Goal: Information Seeking & Learning: Check status

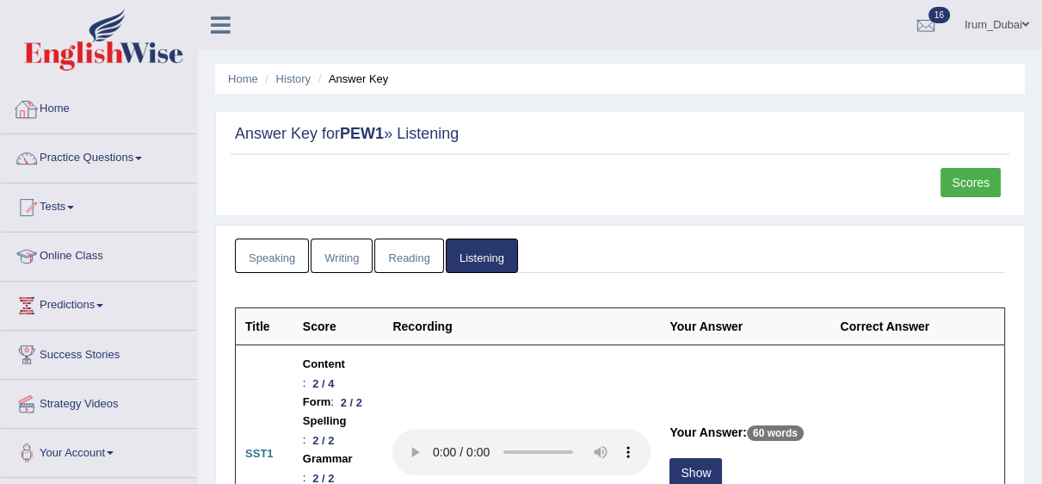
click at [68, 96] on link "Home" at bounding box center [99, 106] width 196 height 43
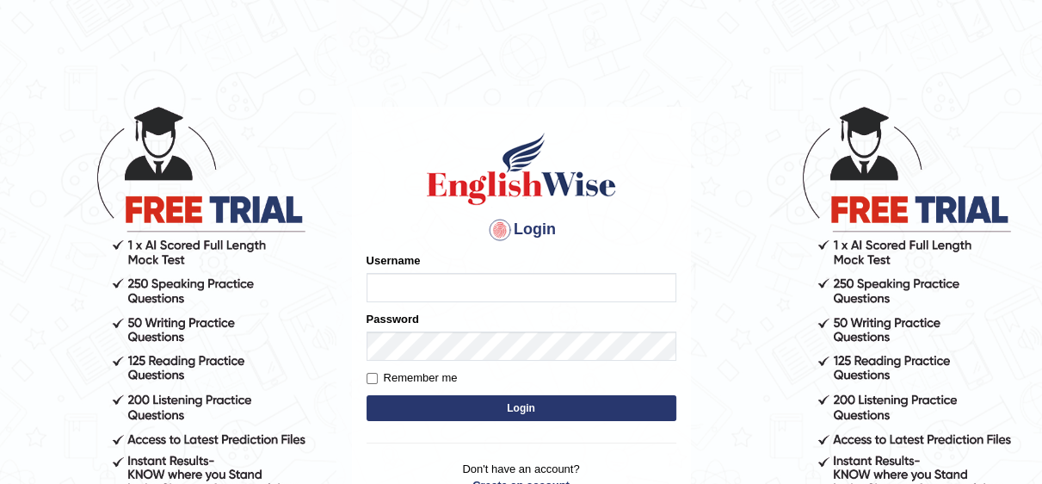
type input "Irum2025"
click at [367, 395] on button "Login" at bounding box center [522, 408] width 310 height 26
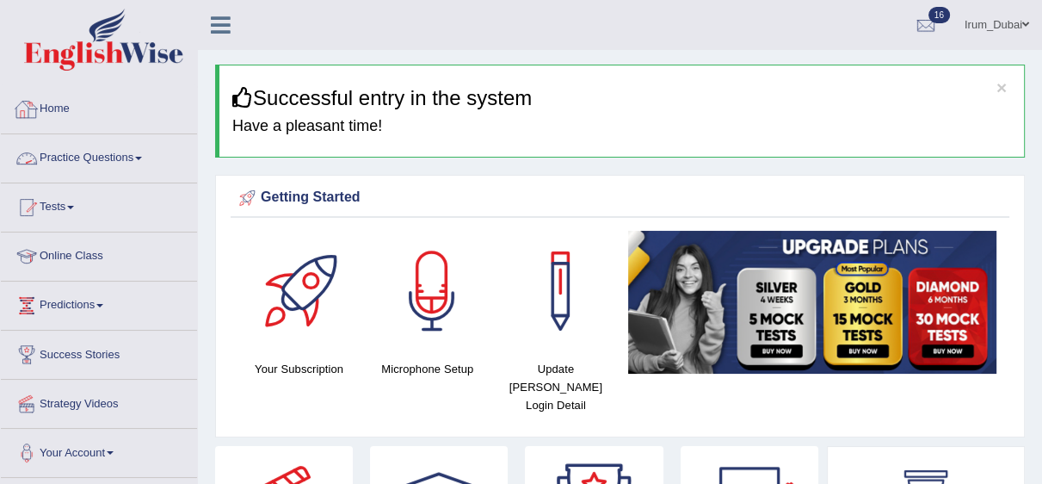
click at [92, 165] on link "Practice Questions" at bounding box center [99, 155] width 196 height 43
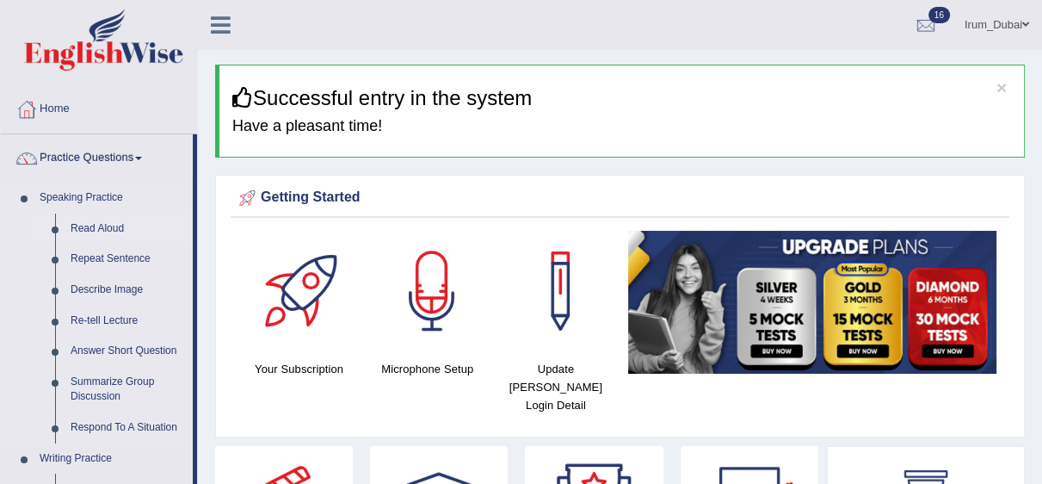
click at [101, 233] on link "Read Aloud" at bounding box center [128, 228] width 130 height 31
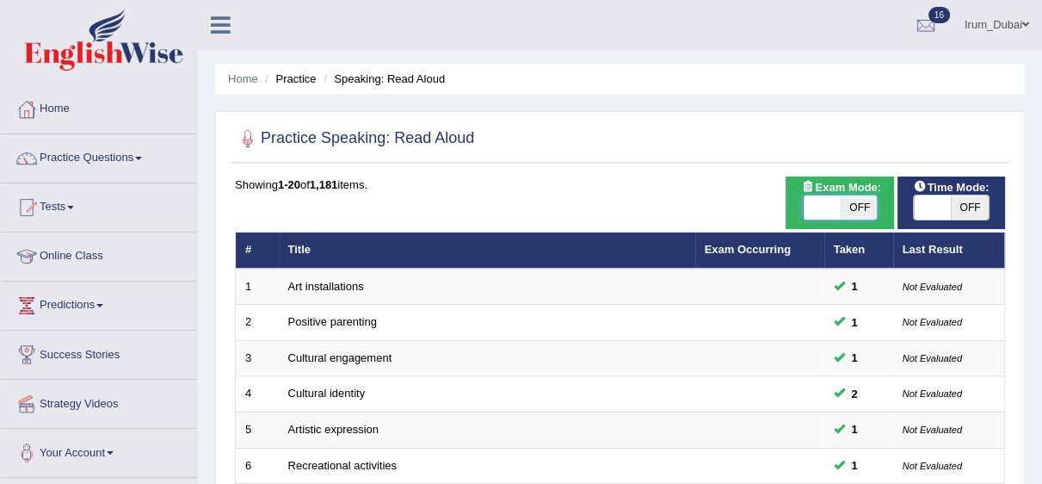
click at [816, 215] on span at bounding box center [821, 207] width 37 height 24
click at [932, 221] on div "Time Mode: ON OFF" at bounding box center [951, 202] width 108 height 52
click at [931, 205] on span at bounding box center [932, 207] width 37 height 24
checkbox input "true"
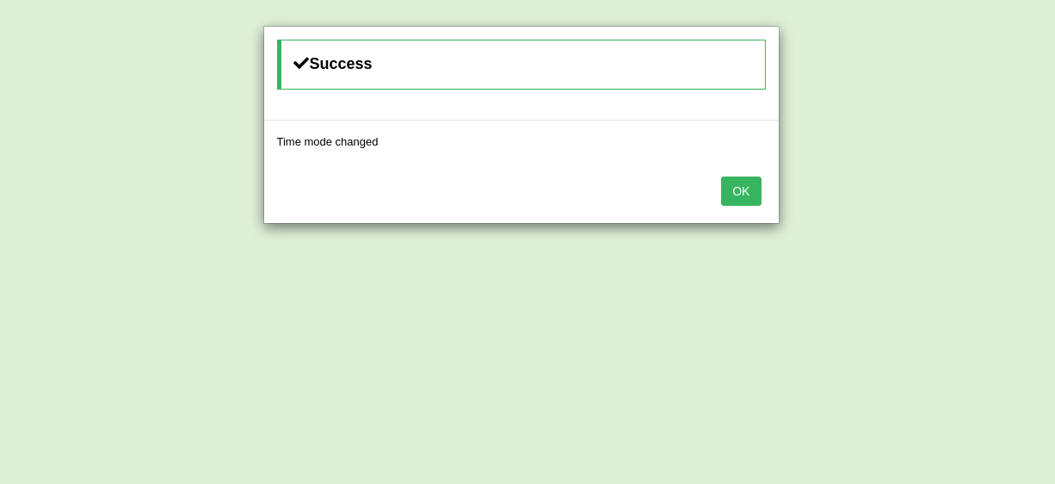
click at [750, 192] on button "OK" at bounding box center [741, 190] width 40 height 29
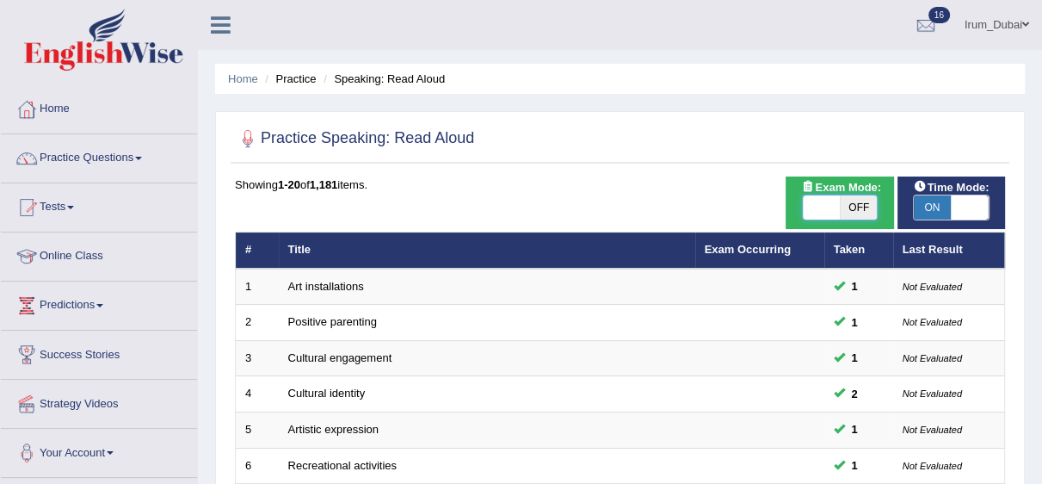
click at [817, 207] on span at bounding box center [821, 207] width 37 height 24
checkbox input "true"
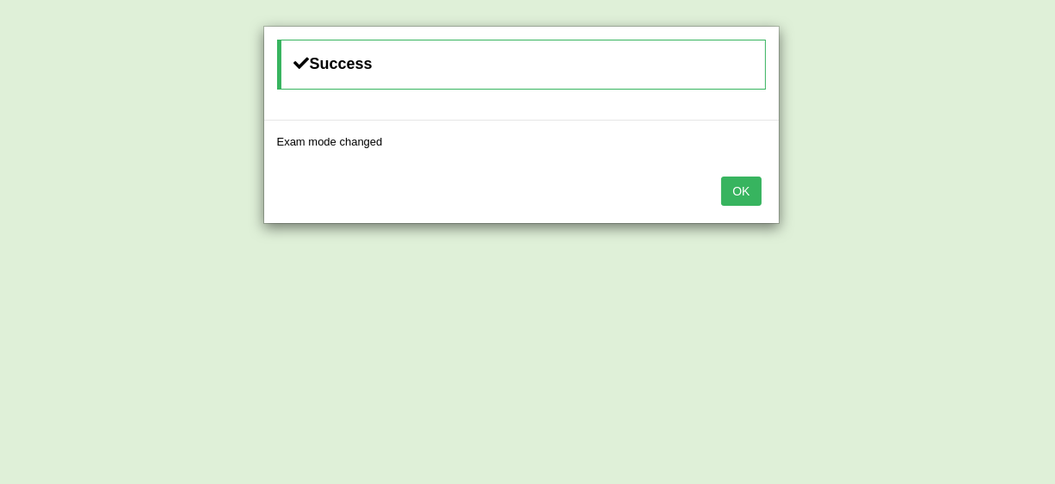
click at [727, 180] on button "OK" at bounding box center [741, 190] width 40 height 29
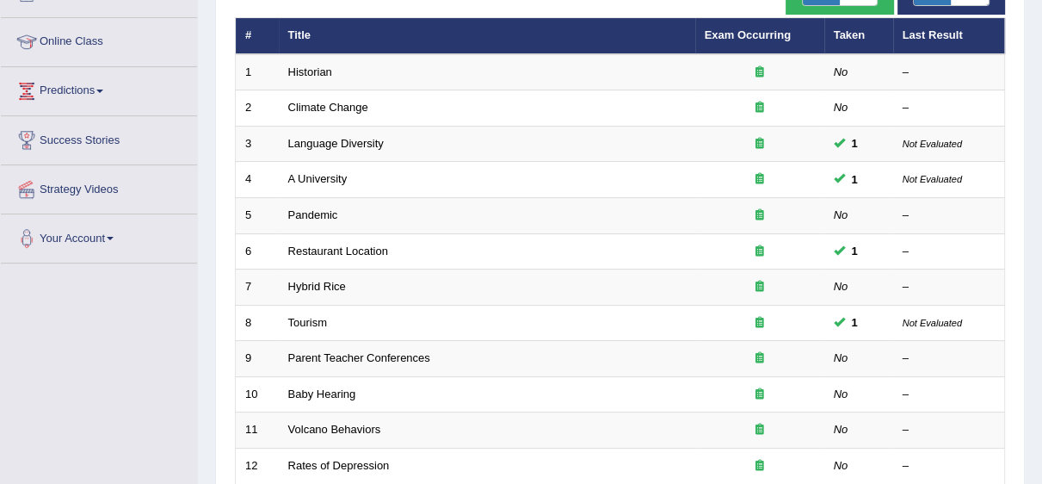
scroll to position [207, 0]
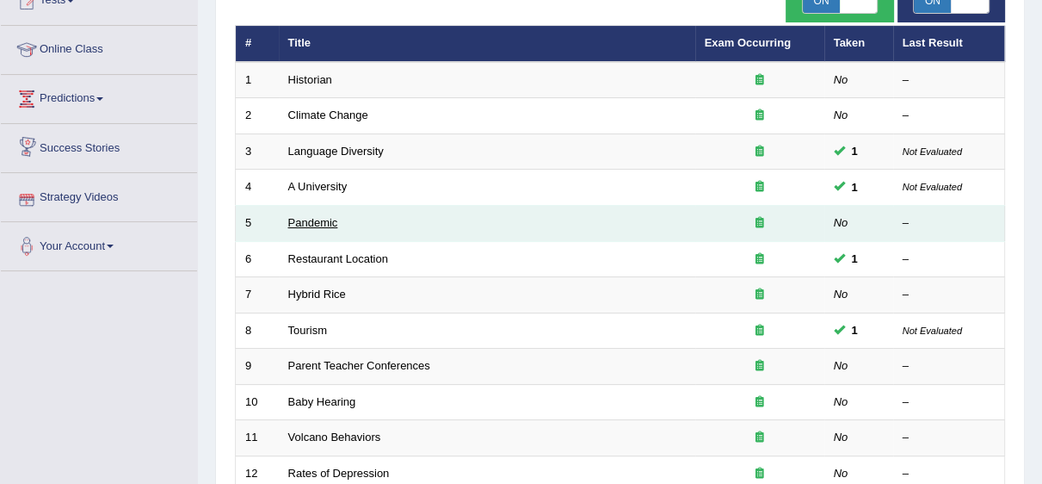
click at [299, 220] on link "Pandemic" at bounding box center [313, 222] width 50 height 13
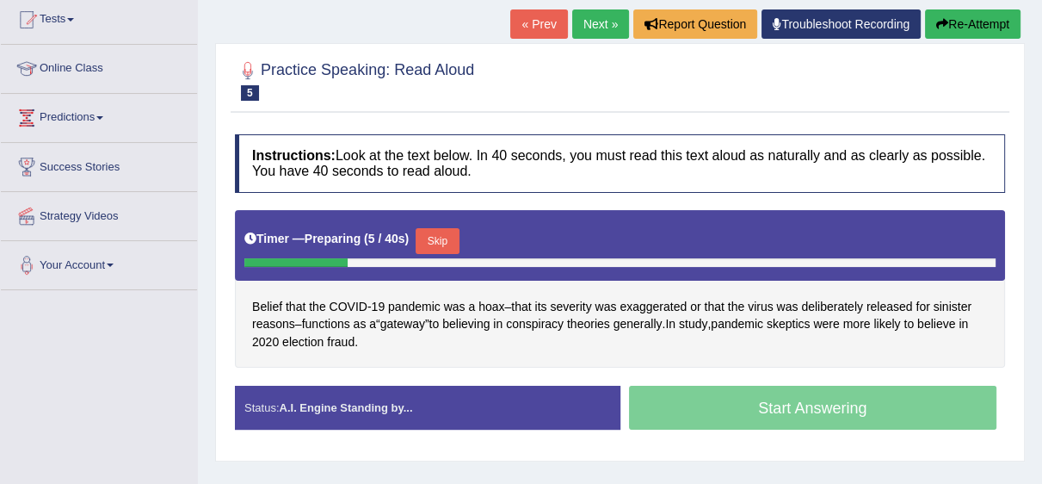
scroll to position [102, 0]
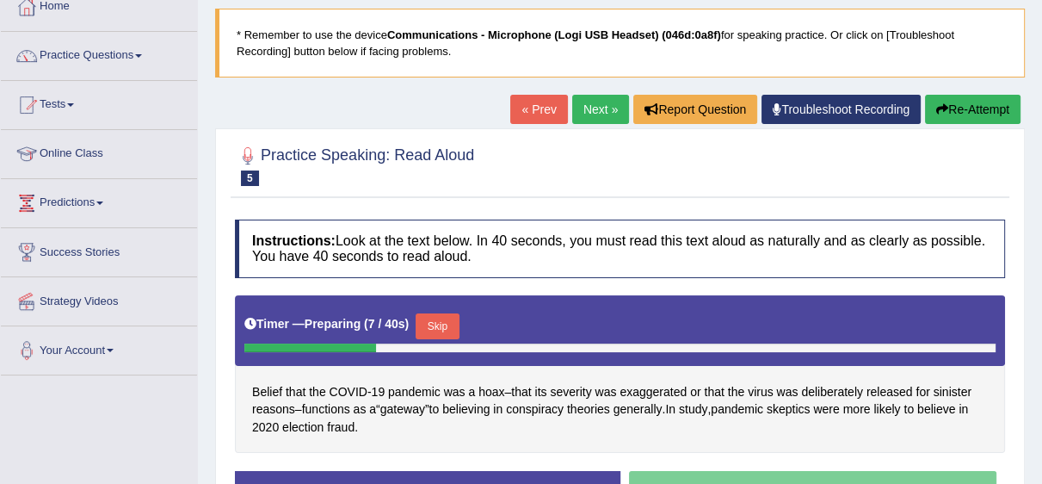
click at [590, 105] on link "Next »" at bounding box center [600, 109] width 57 height 29
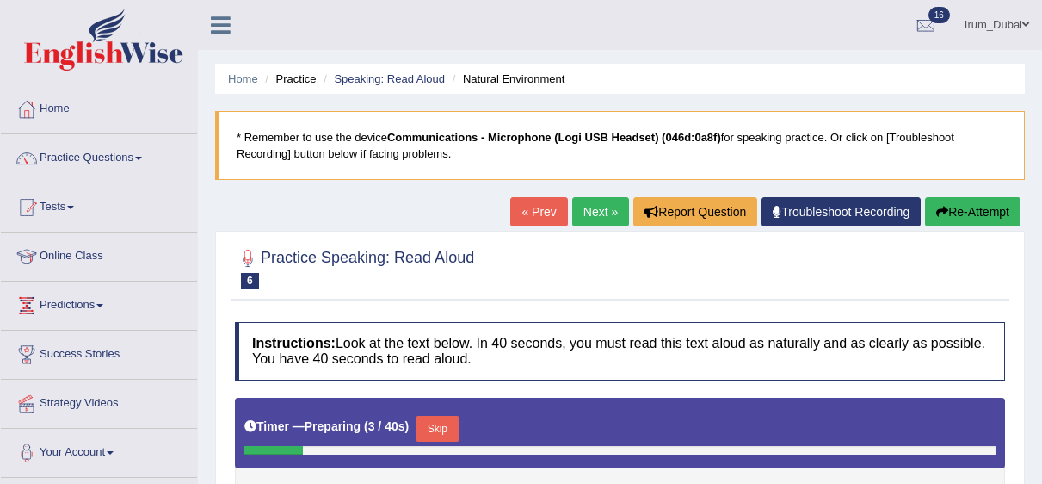
click at [590, 197] on link "Next »" at bounding box center [600, 211] width 57 height 29
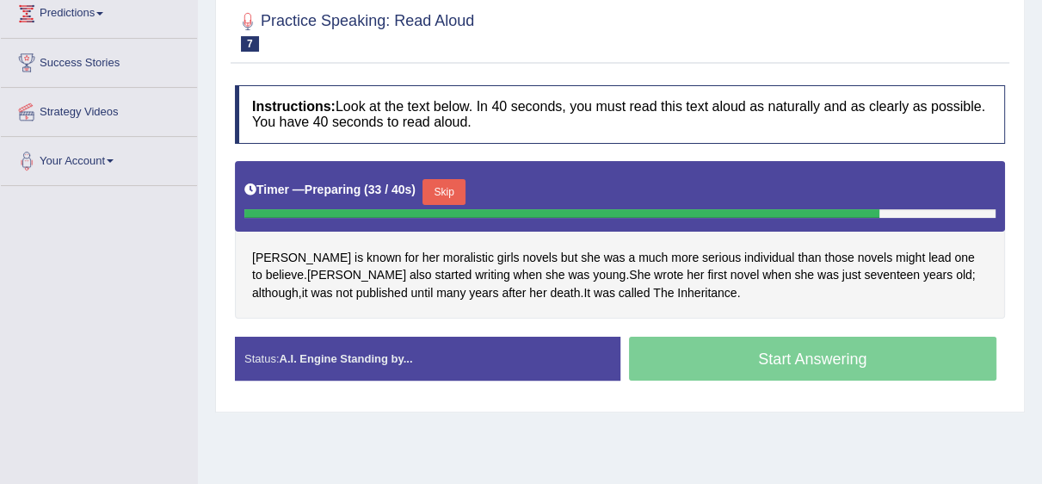
click at [711, 434] on div "Home Practice Speaking: Read [PERSON_NAME] * Remember to use the device Communi…" at bounding box center [620, 138] width 844 height 860
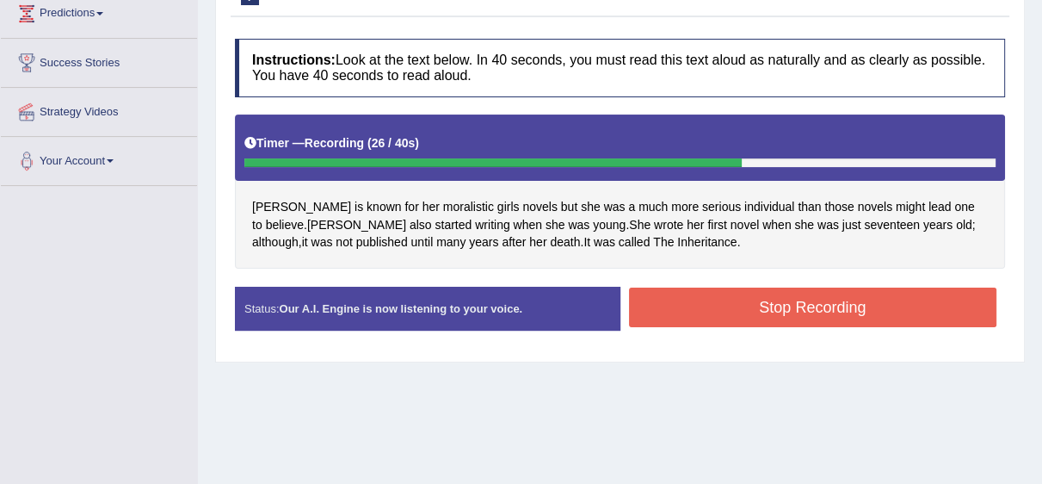
click at [829, 291] on button "Stop Recording" at bounding box center [813, 307] width 368 height 40
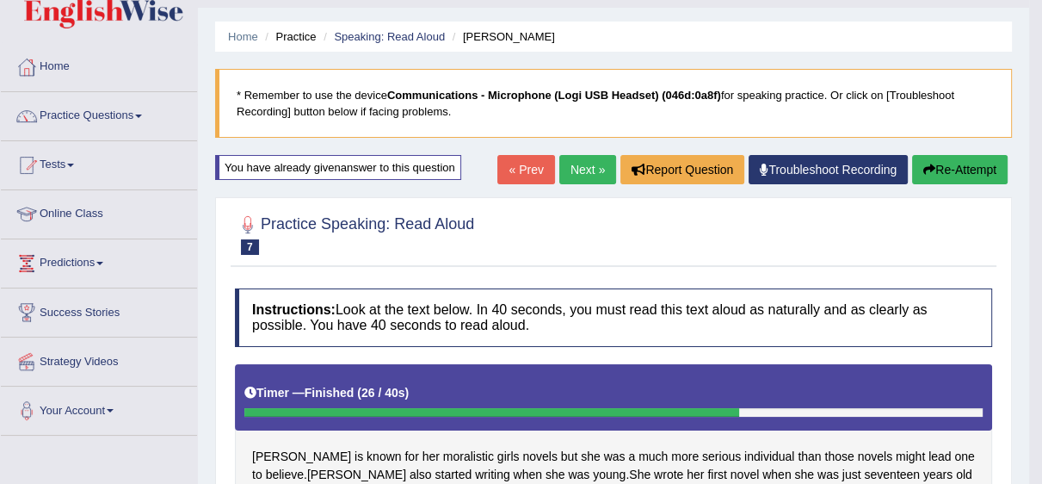
scroll to position [41, 0]
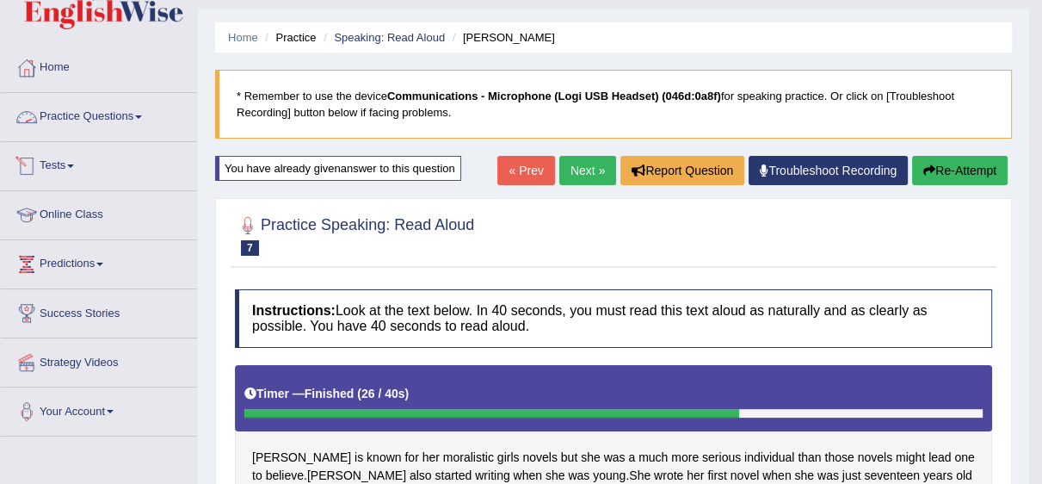
click at [161, 127] on link "Practice Questions" at bounding box center [99, 114] width 196 height 43
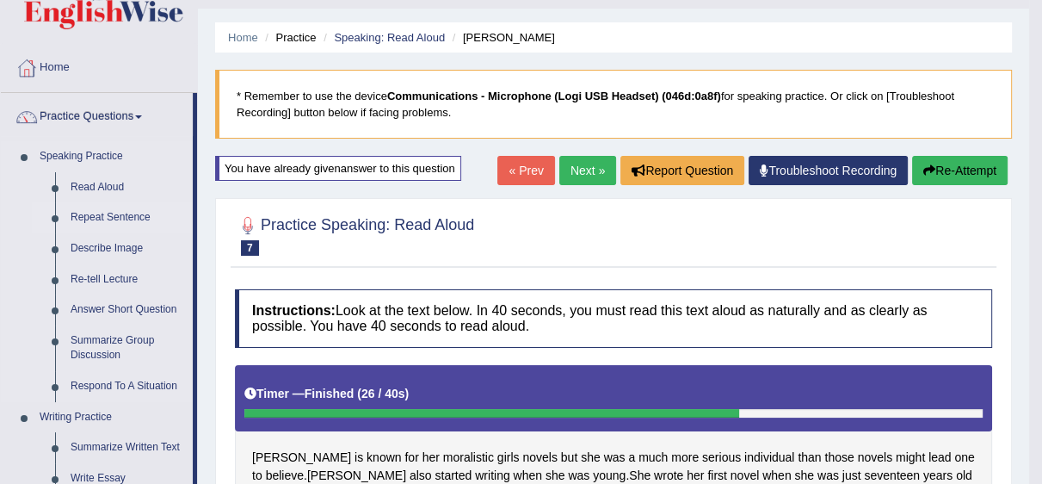
click at [129, 211] on link "Repeat Sentence" at bounding box center [128, 217] width 130 height 31
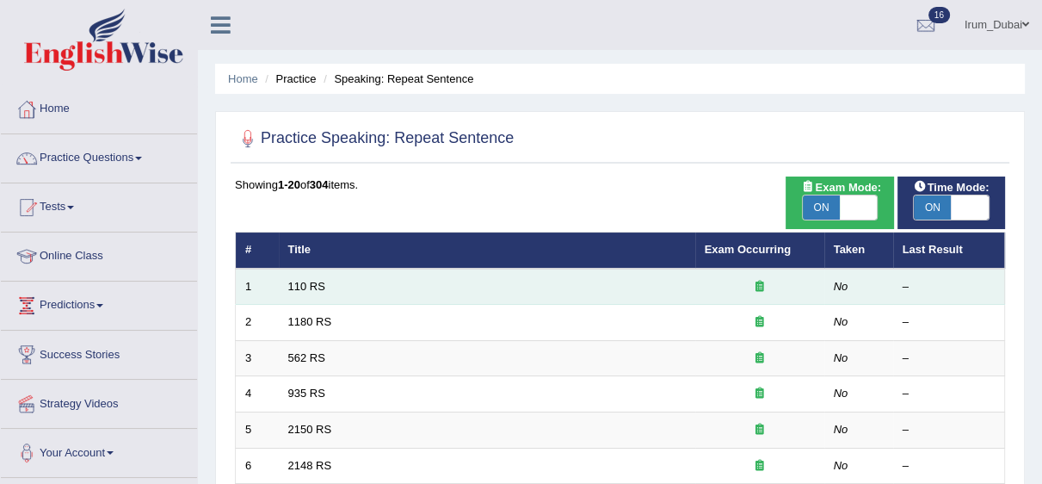
click at [311, 275] on td "110 RS" at bounding box center [487, 286] width 416 height 36
click at [311, 285] on link "110 RS" at bounding box center [306, 286] width 37 height 13
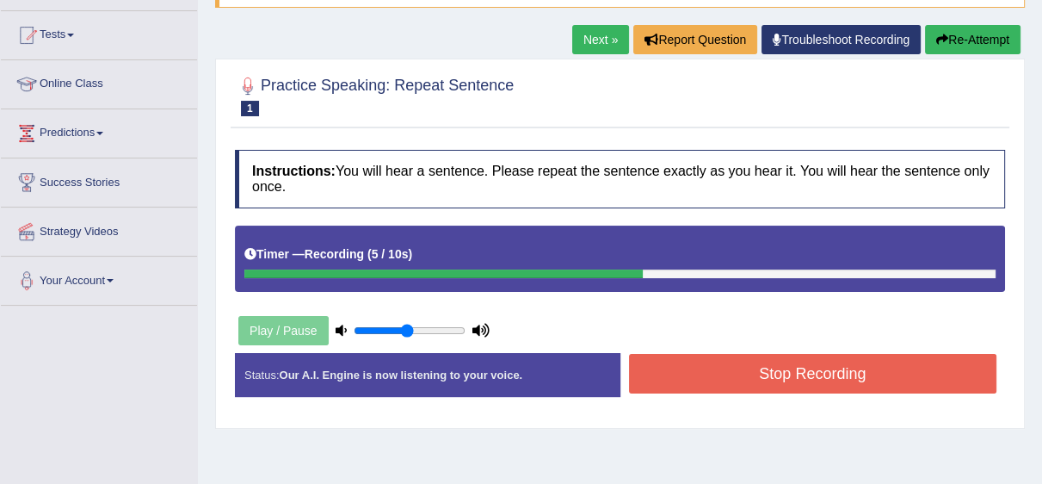
click at [737, 367] on button "Stop Recording" at bounding box center [813, 374] width 368 height 40
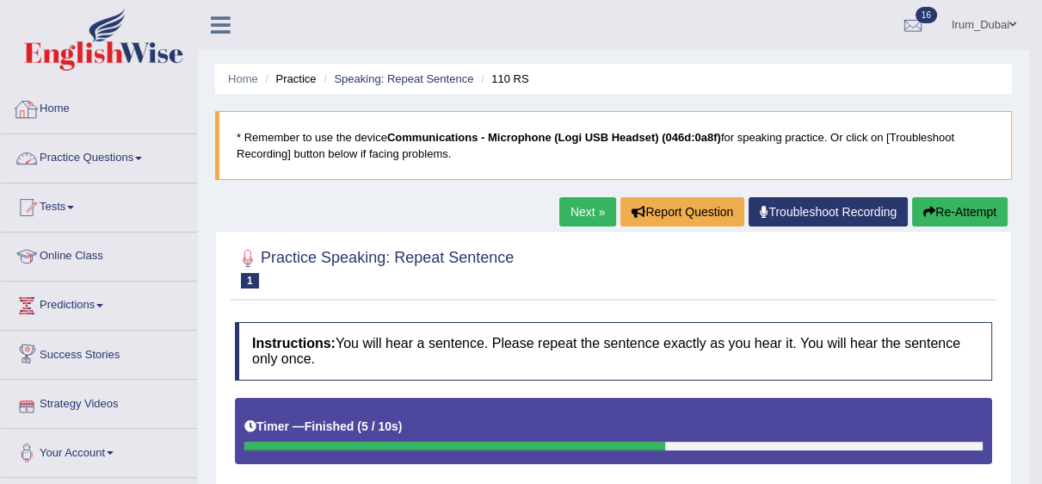
click at [126, 159] on link "Practice Questions" at bounding box center [99, 155] width 196 height 43
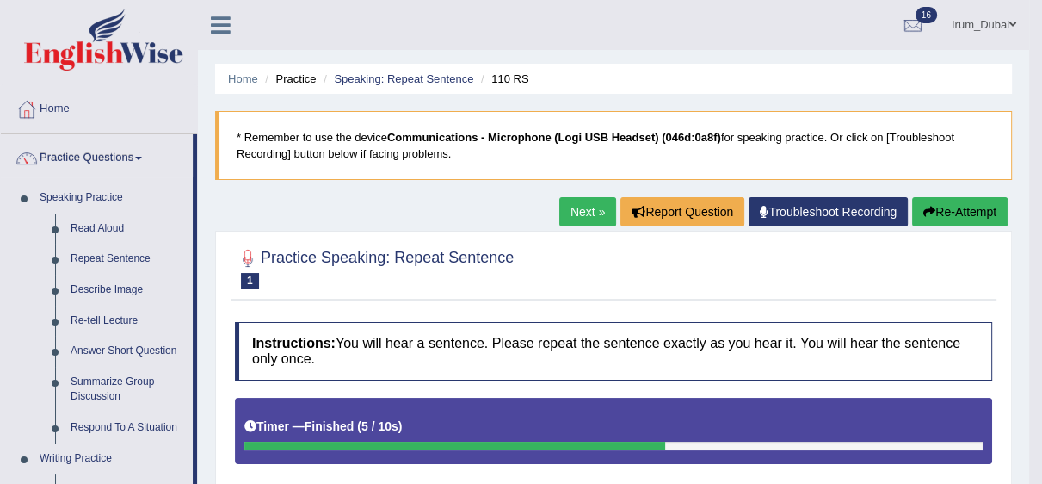
scroll to position [65, 0]
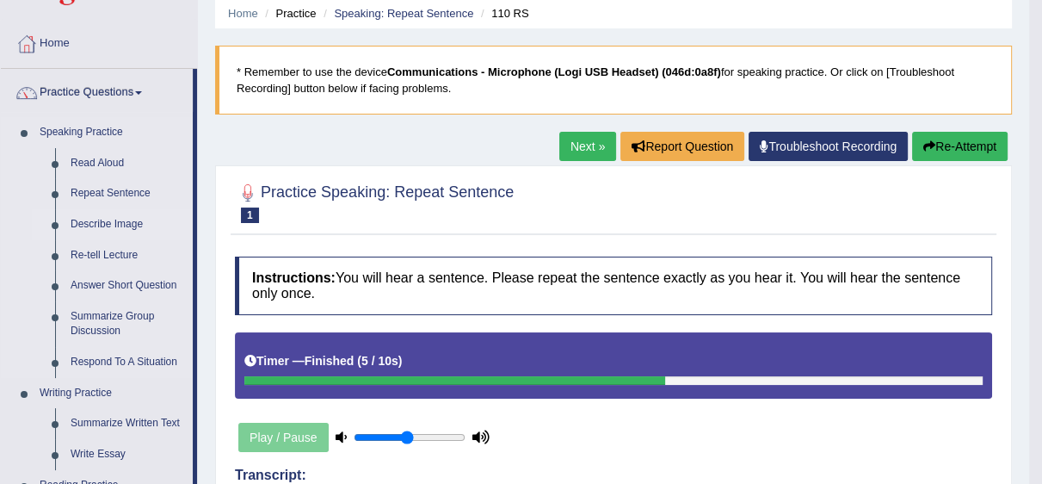
click at [133, 219] on link "Describe Image" at bounding box center [128, 224] width 130 height 31
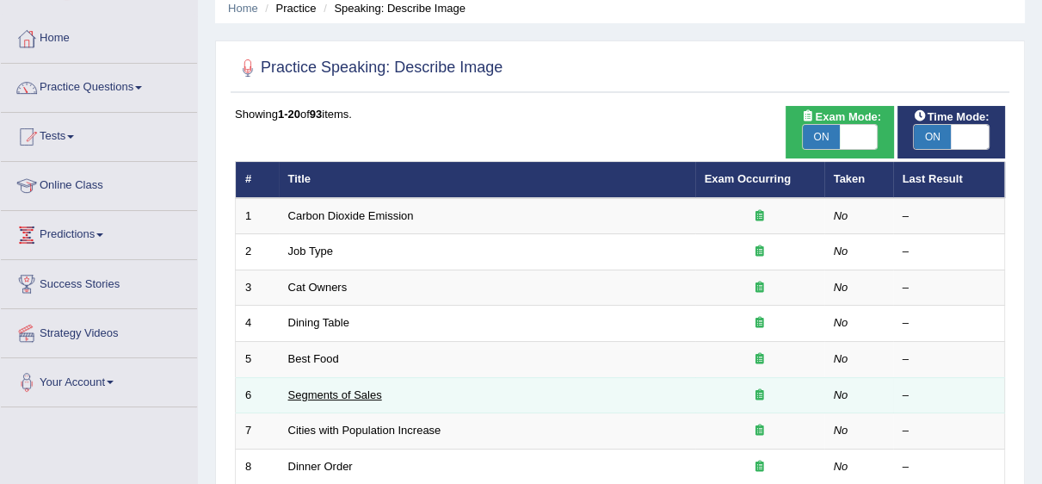
click at [329, 388] on link "Segments of Sales" at bounding box center [335, 394] width 94 height 13
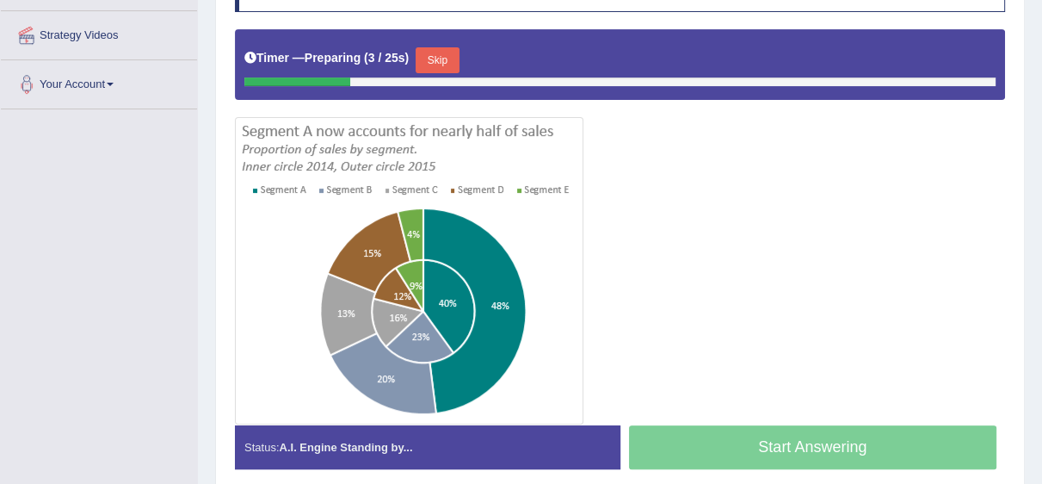
scroll to position [383, 0]
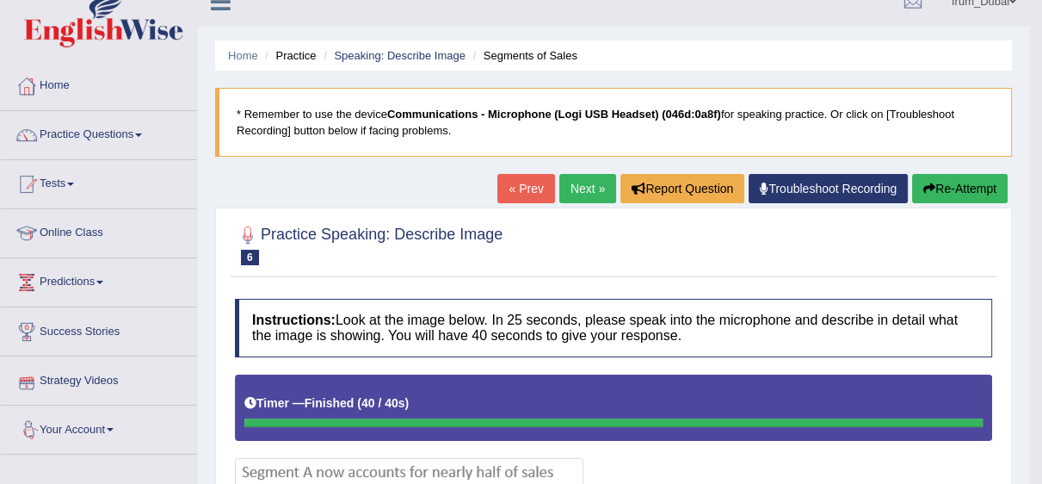
scroll to position [0, 0]
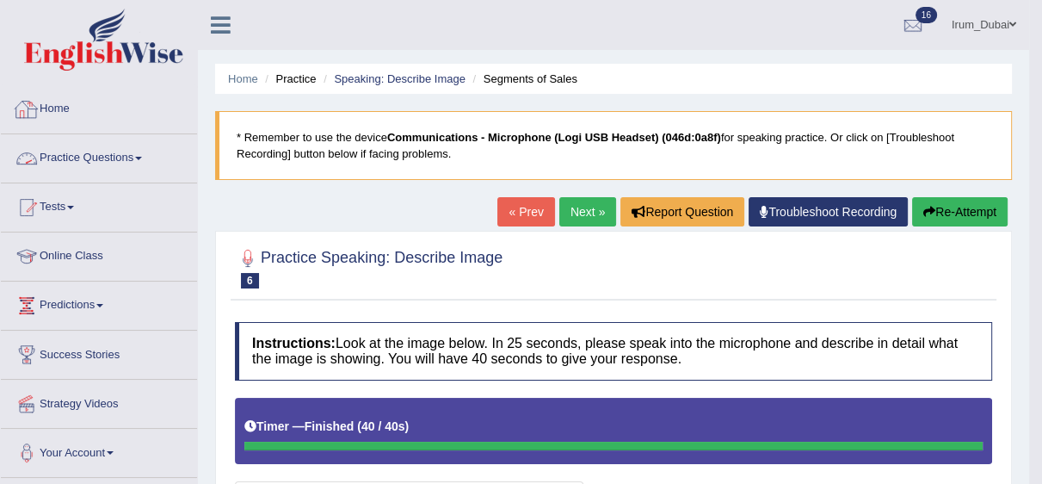
click at [172, 170] on link "Practice Questions" at bounding box center [99, 155] width 196 height 43
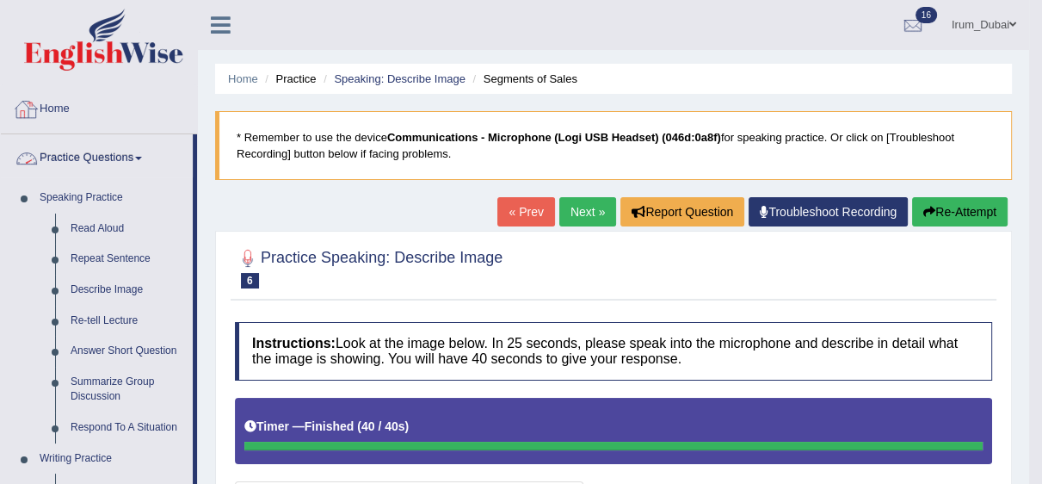
click at [87, 127] on link "Home" at bounding box center [99, 106] width 196 height 43
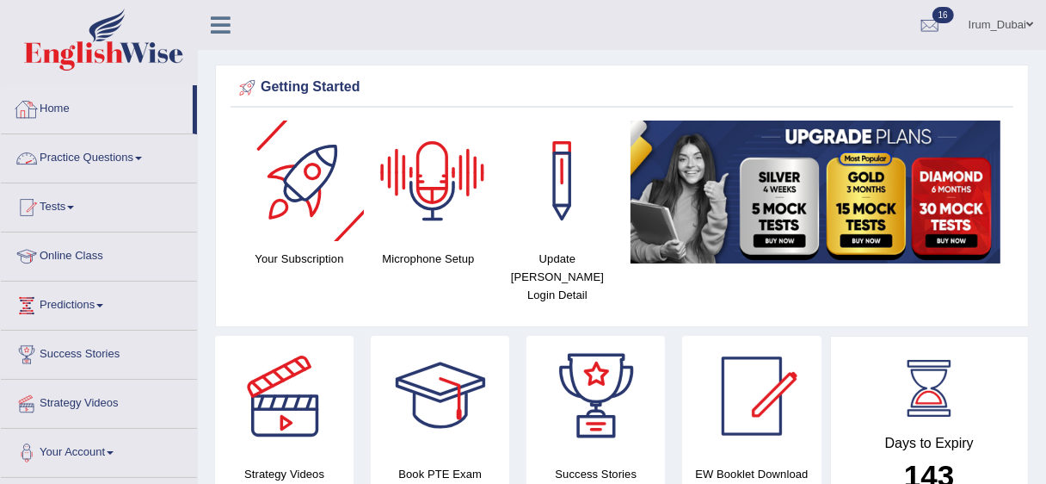
click at [111, 149] on link "Practice Questions" at bounding box center [99, 155] width 196 height 43
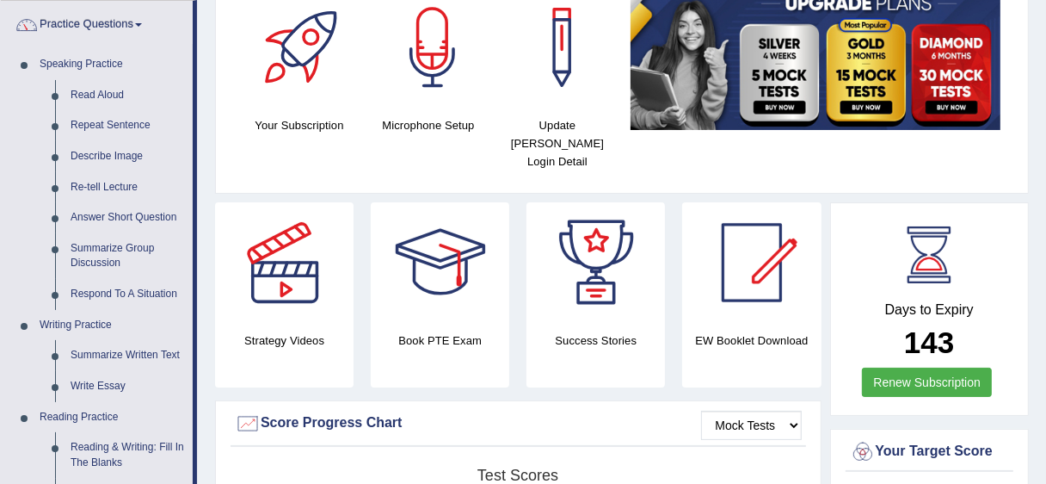
scroll to position [88, 0]
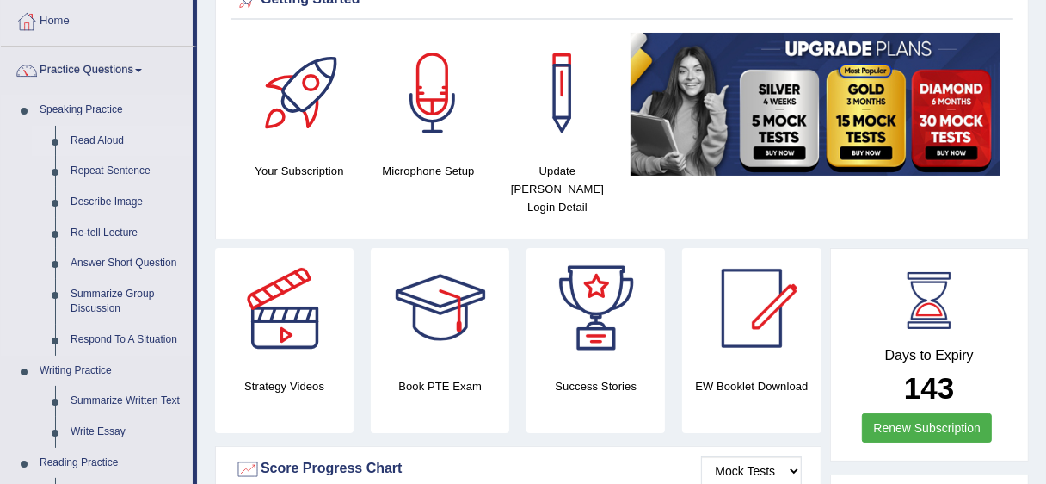
click at [125, 141] on link "Read Aloud" at bounding box center [128, 141] width 130 height 31
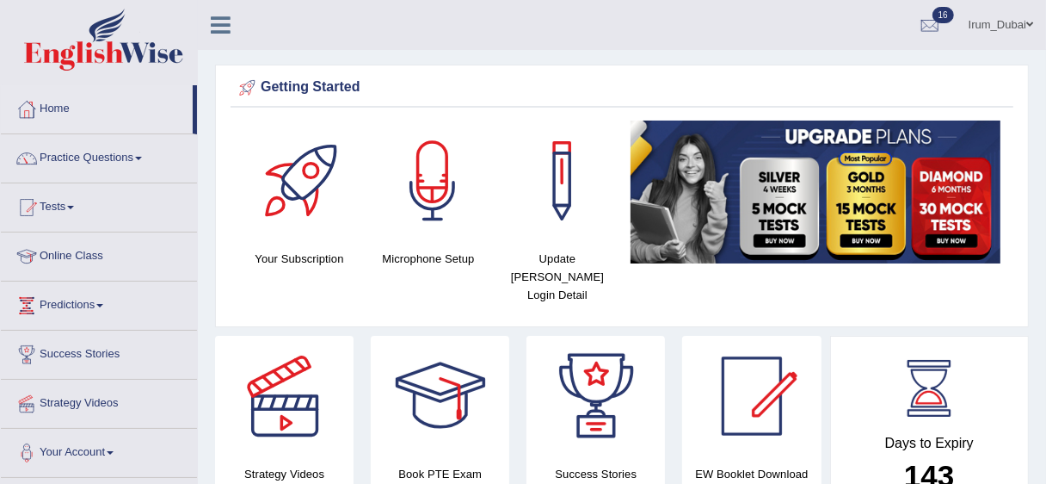
click at [112, 163] on link "Practice Questions" at bounding box center [99, 155] width 196 height 43
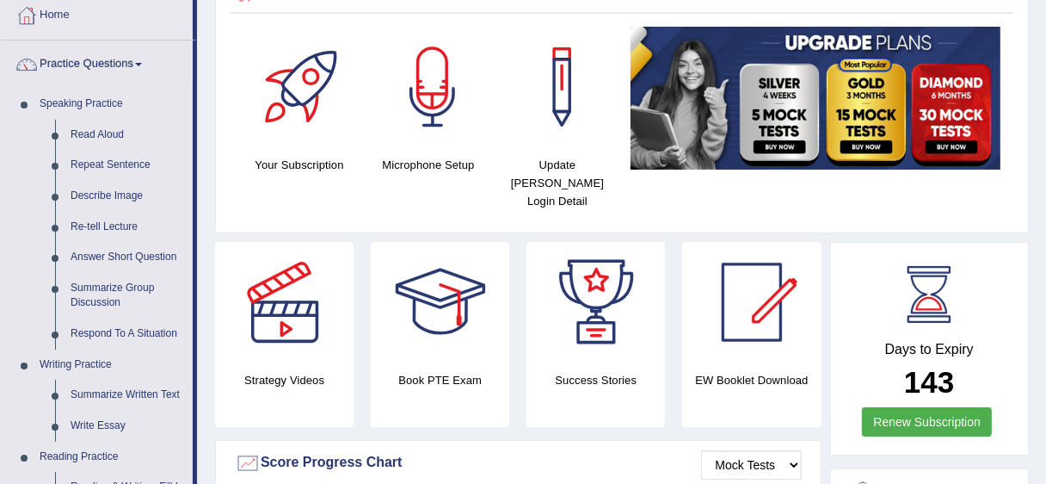
scroll to position [145, 0]
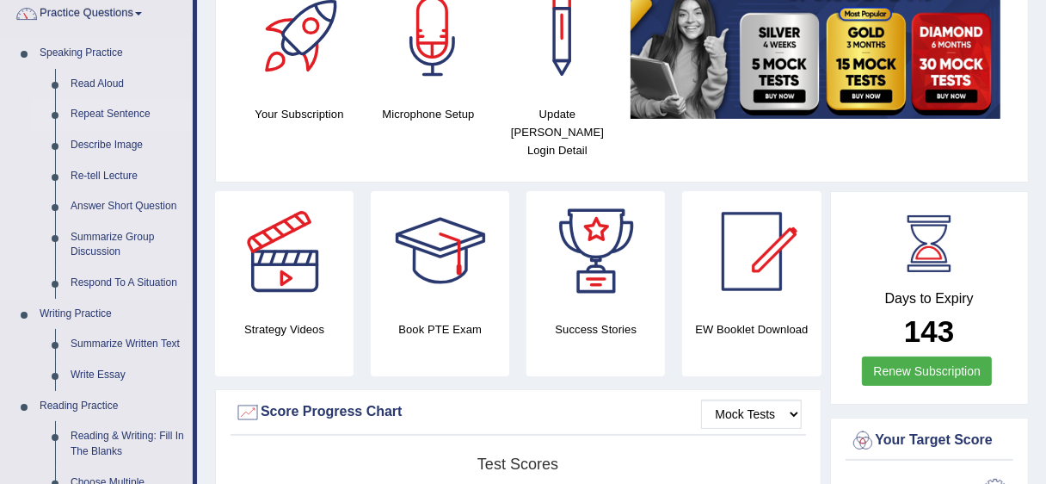
click at [106, 109] on link "Repeat Sentence" at bounding box center [128, 114] width 130 height 31
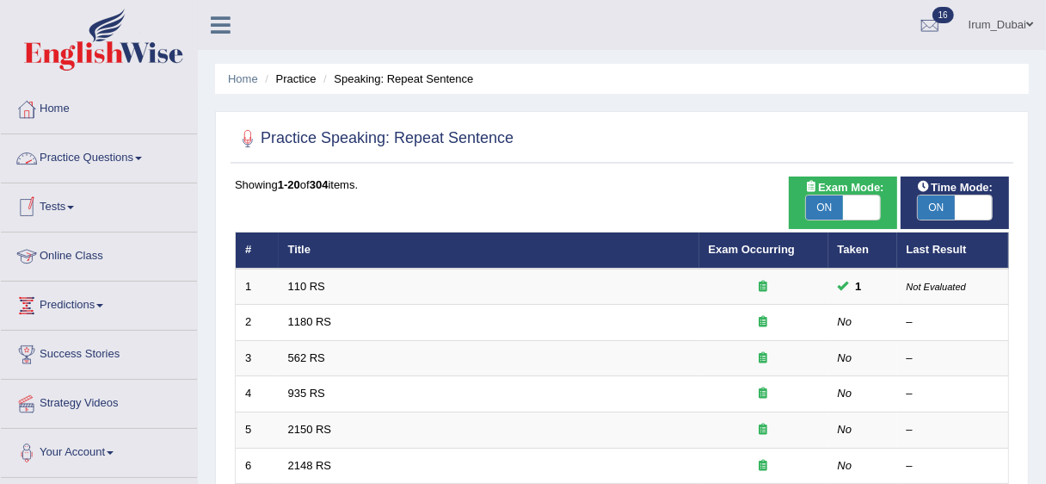
click at [126, 159] on link "Practice Questions" at bounding box center [99, 155] width 196 height 43
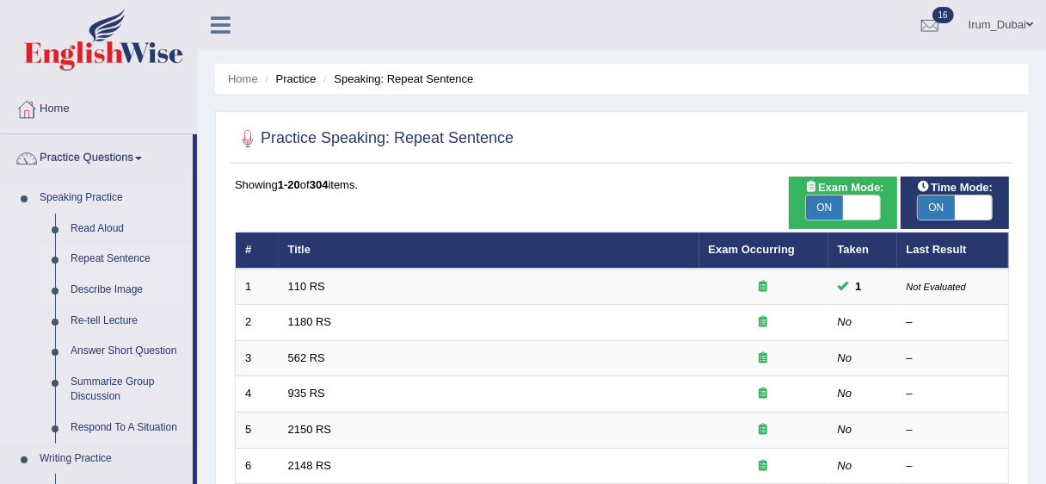
click at [100, 282] on link "Describe Image" at bounding box center [128, 289] width 130 height 31
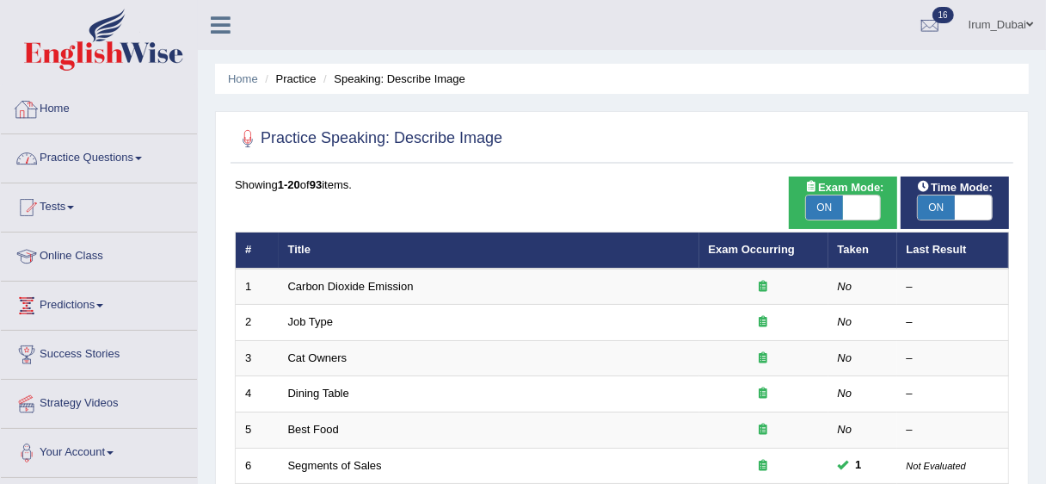
click at [75, 108] on link "Home" at bounding box center [99, 106] width 196 height 43
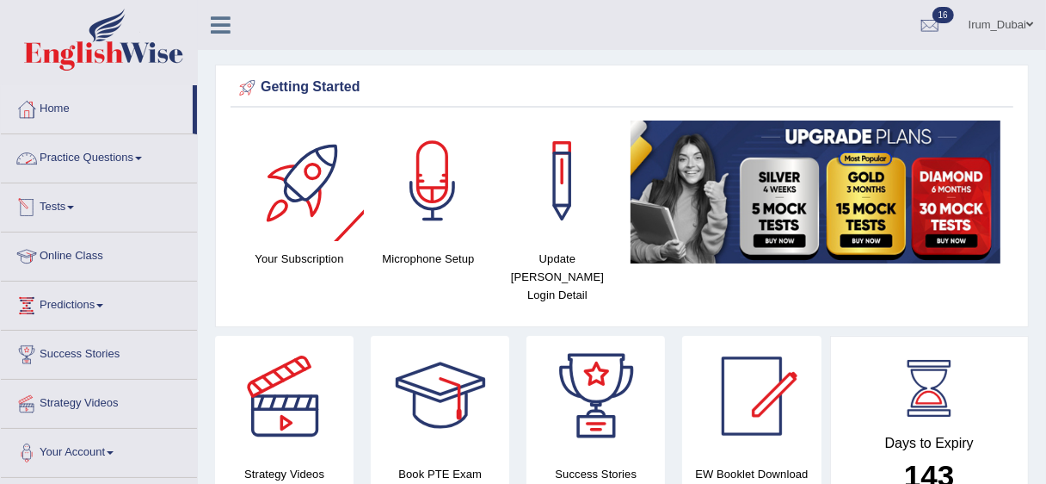
click at [86, 159] on link "Practice Questions" at bounding box center [99, 155] width 196 height 43
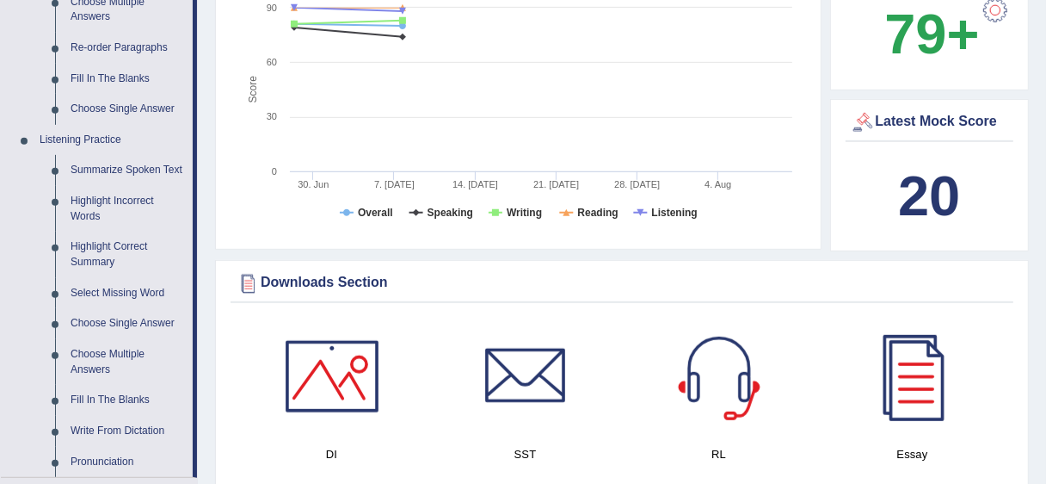
scroll to position [634, 0]
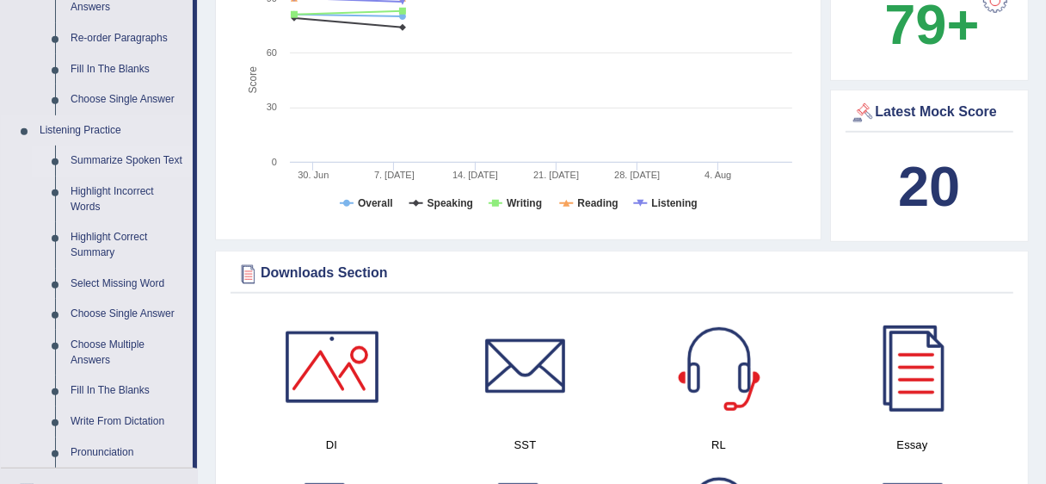
click at [98, 148] on link "Summarize Spoken Text" at bounding box center [128, 160] width 130 height 31
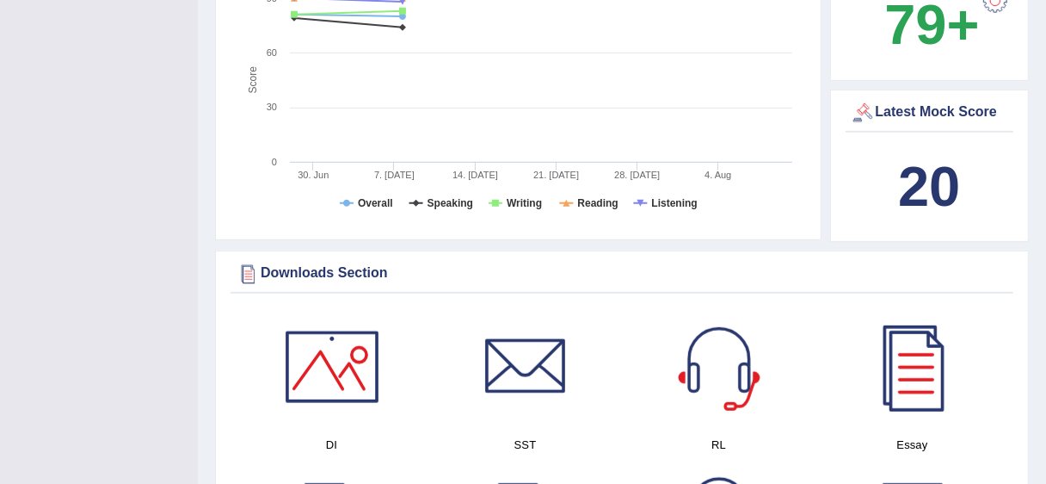
scroll to position [251, 0]
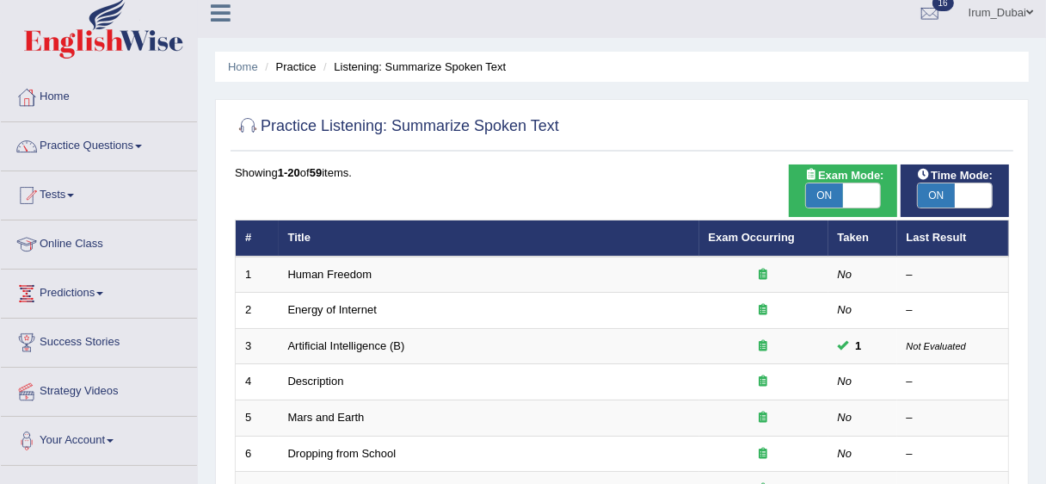
scroll to position [15, 0]
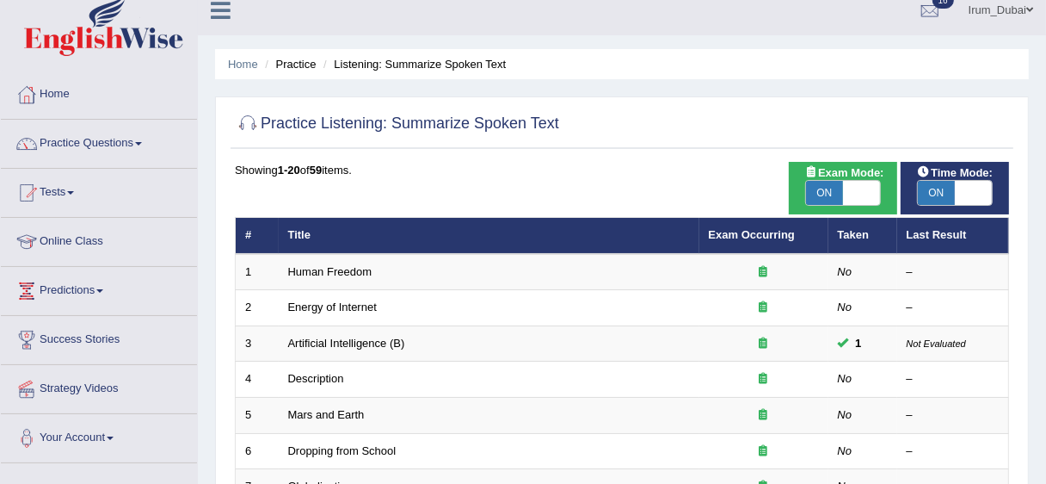
click at [1045, 192] on html "Toggle navigation Home Practice Questions Speaking Practice Read Aloud Repeat S…" at bounding box center [523, 227] width 1046 height 484
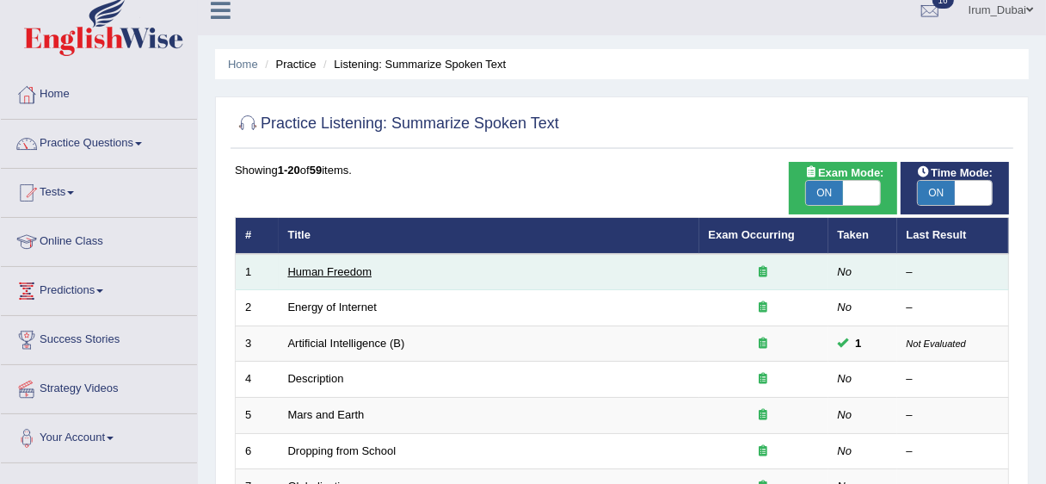
click at [312, 276] on link "Human Freedom" at bounding box center [330, 271] width 84 height 13
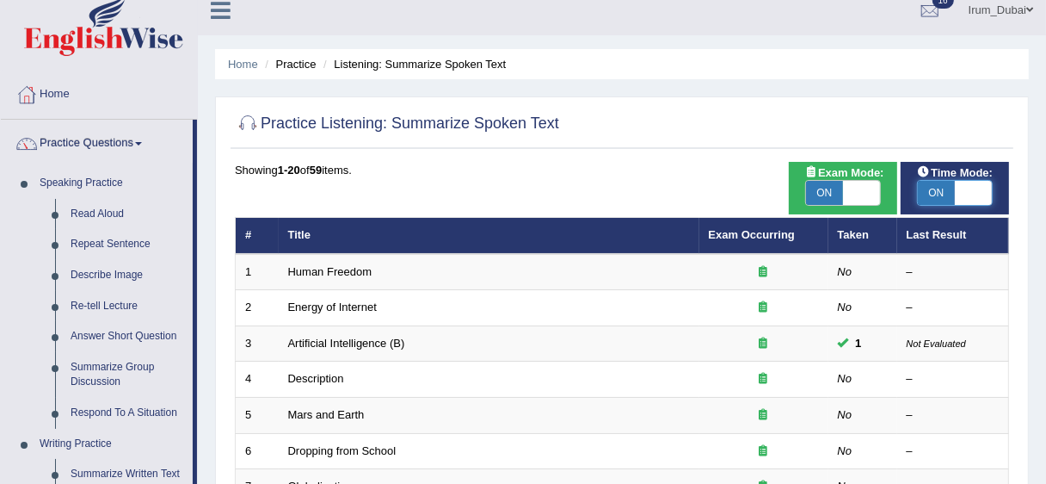
click at [977, 201] on span at bounding box center [973, 193] width 37 height 24
checkbox input "false"
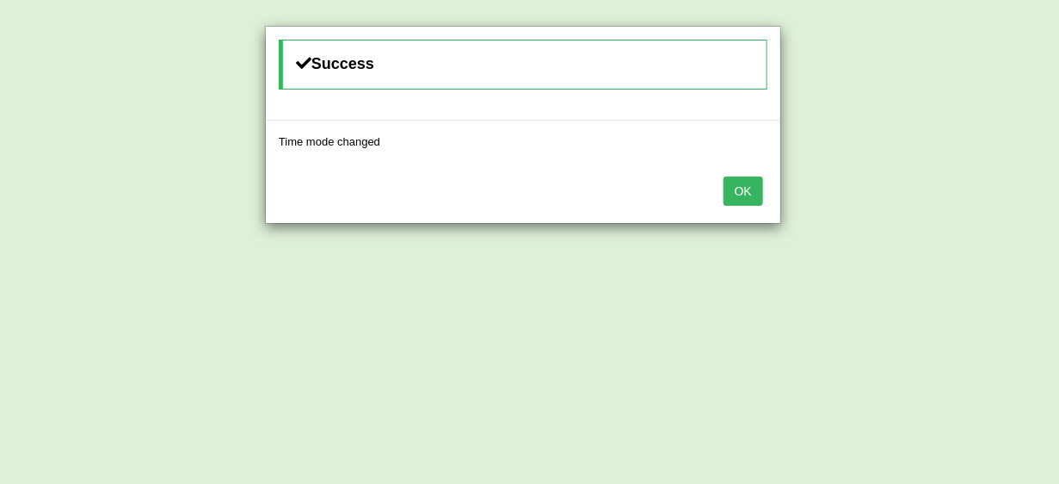
click at [746, 189] on button "OK" at bounding box center [744, 190] width 40 height 29
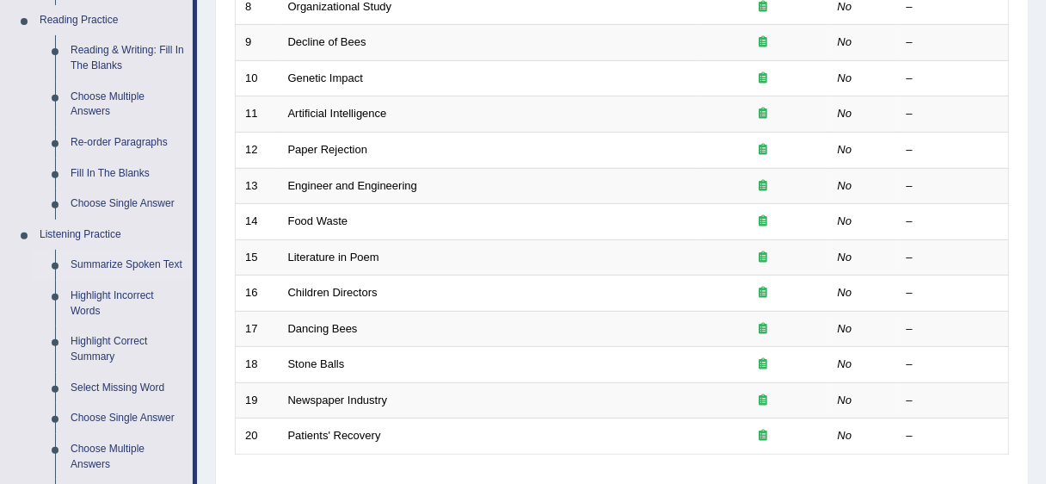
scroll to position [537, 0]
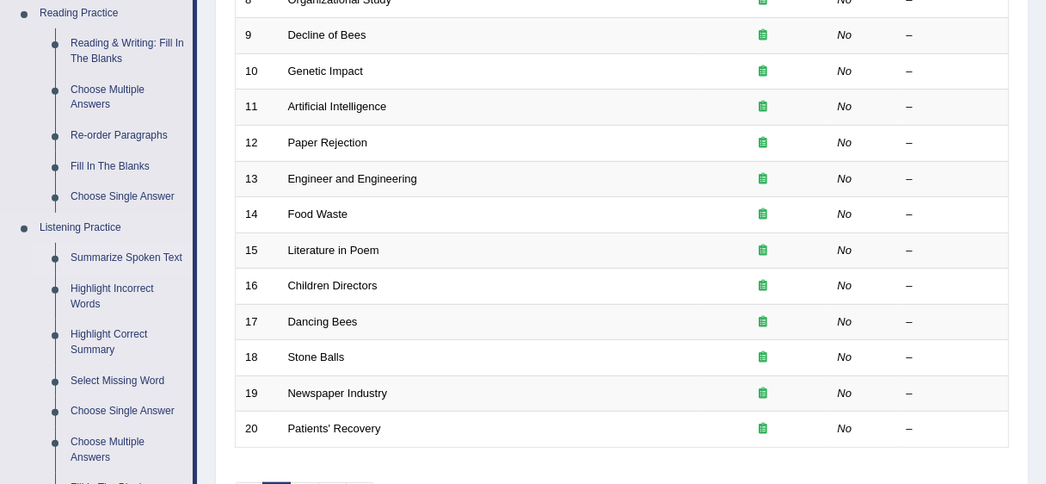
click at [113, 244] on link "Summarize Spoken Text" at bounding box center [128, 258] width 130 height 31
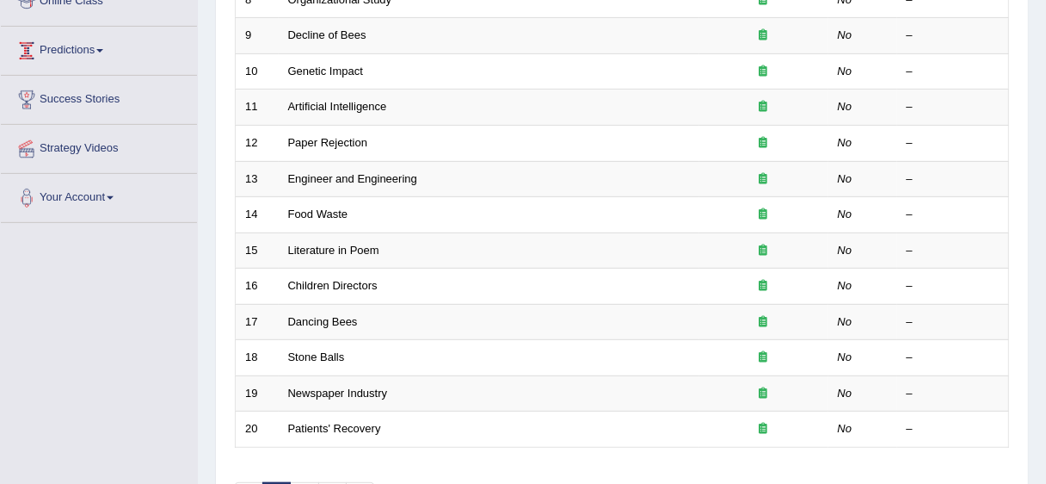
scroll to position [268, 0]
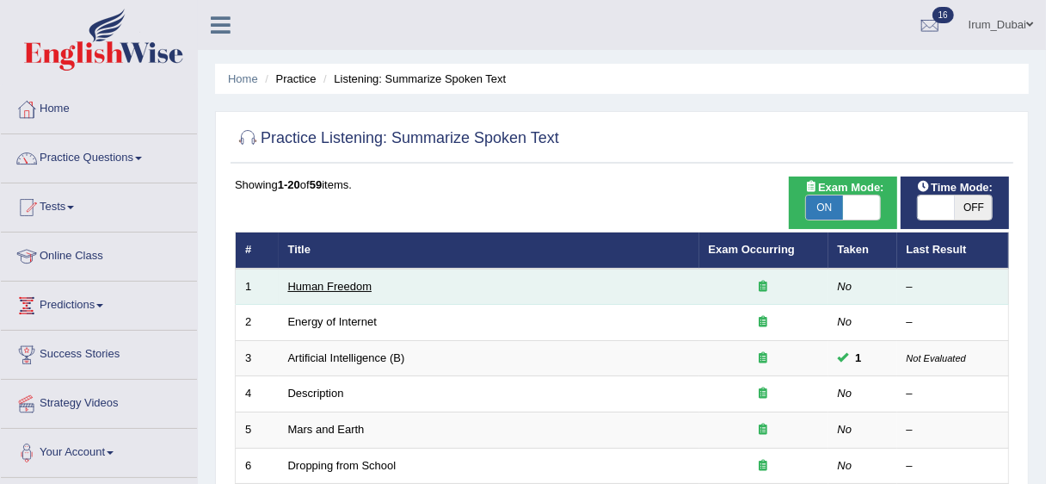
click at [346, 290] on link "Human Freedom" at bounding box center [330, 286] width 84 height 13
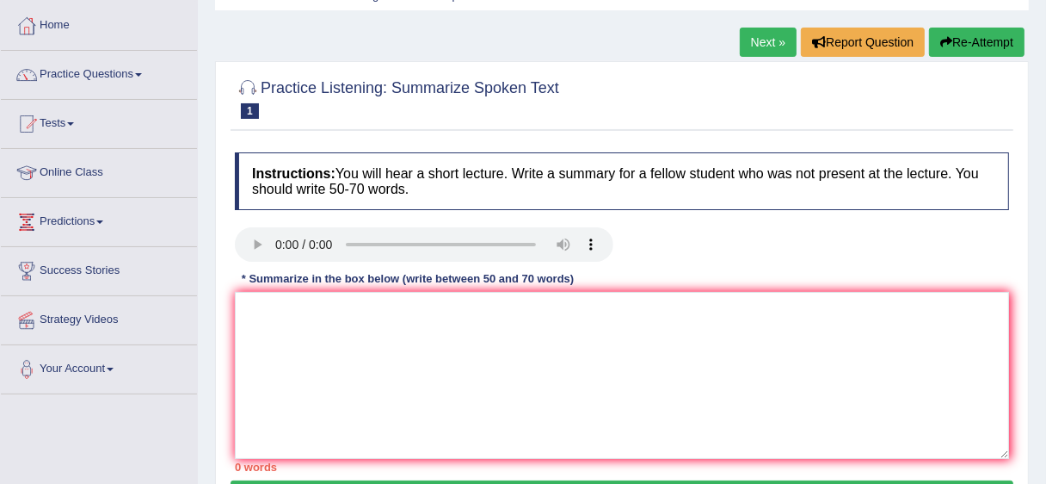
scroll to position [86, 0]
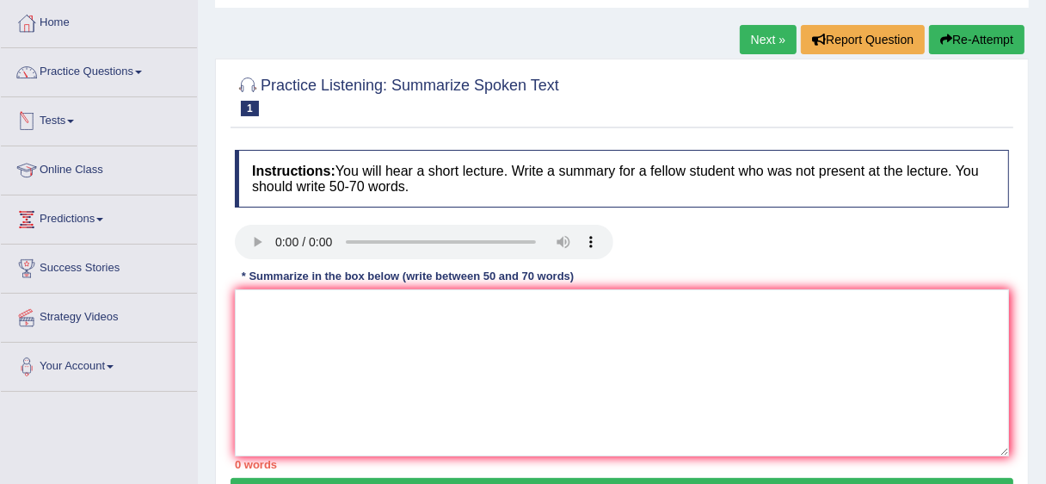
click at [66, 120] on link "Tests" at bounding box center [99, 118] width 196 height 43
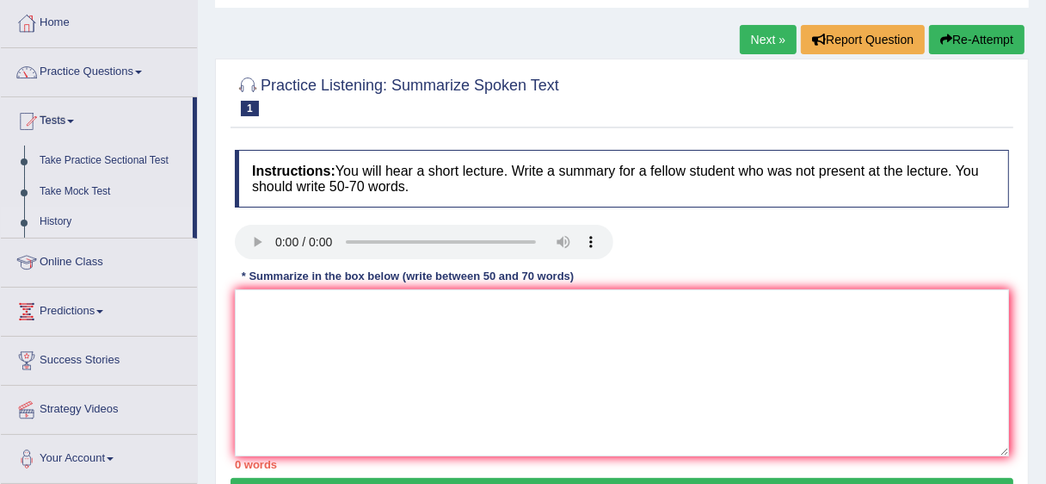
click at [62, 226] on link "History" at bounding box center [112, 222] width 161 height 31
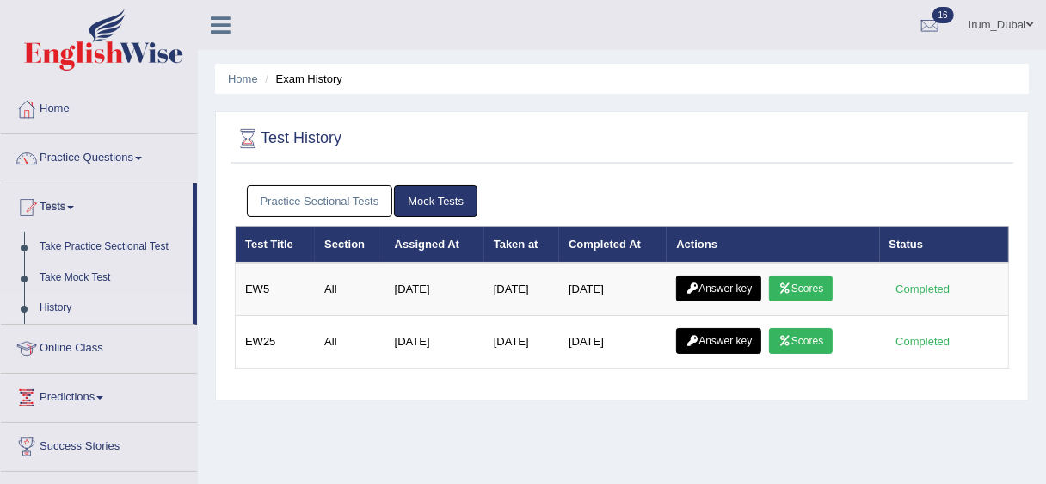
click at [347, 194] on link "Practice Sectional Tests" at bounding box center [320, 201] width 146 height 32
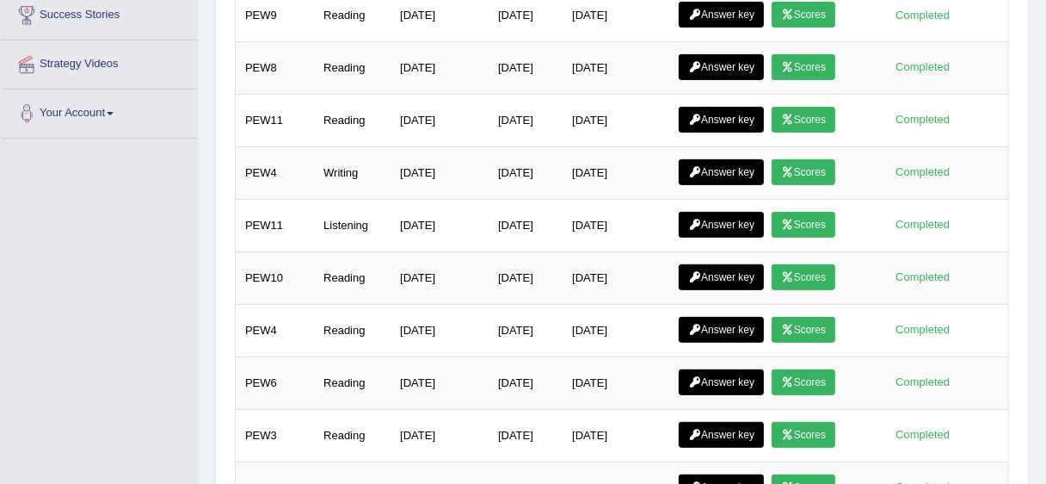
scroll to position [425, 0]
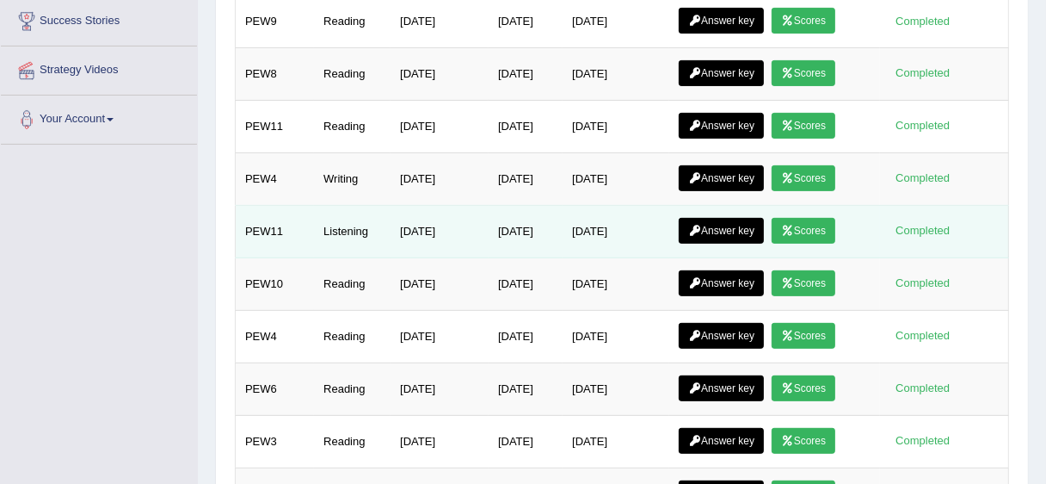
click at [758, 228] on link "Answer key" at bounding box center [721, 231] width 85 height 26
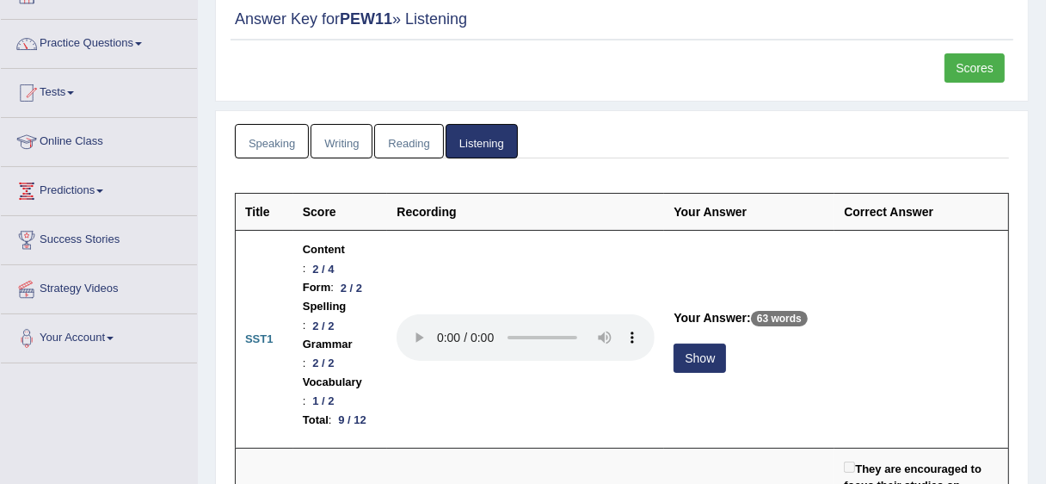
scroll to position [99, 0]
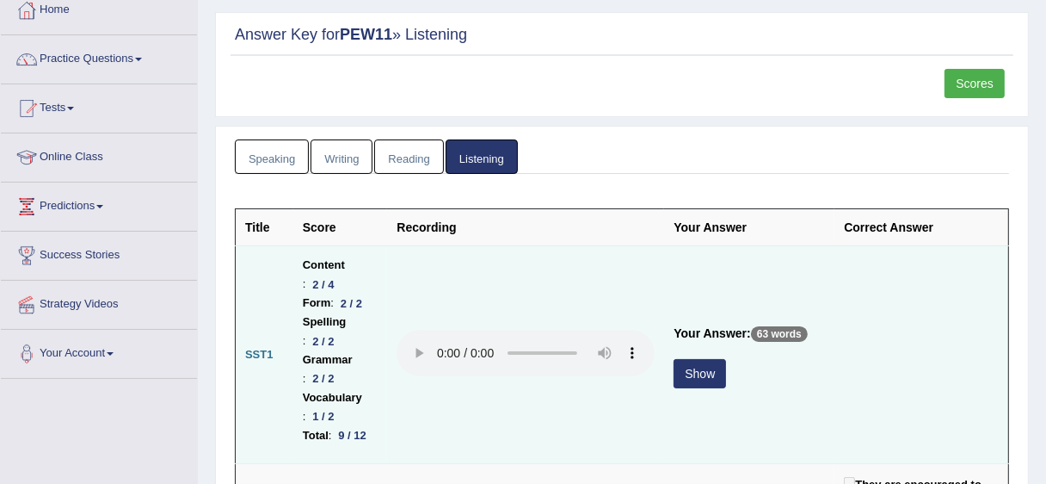
click at [688, 379] on button "Show" at bounding box center [700, 373] width 52 height 29
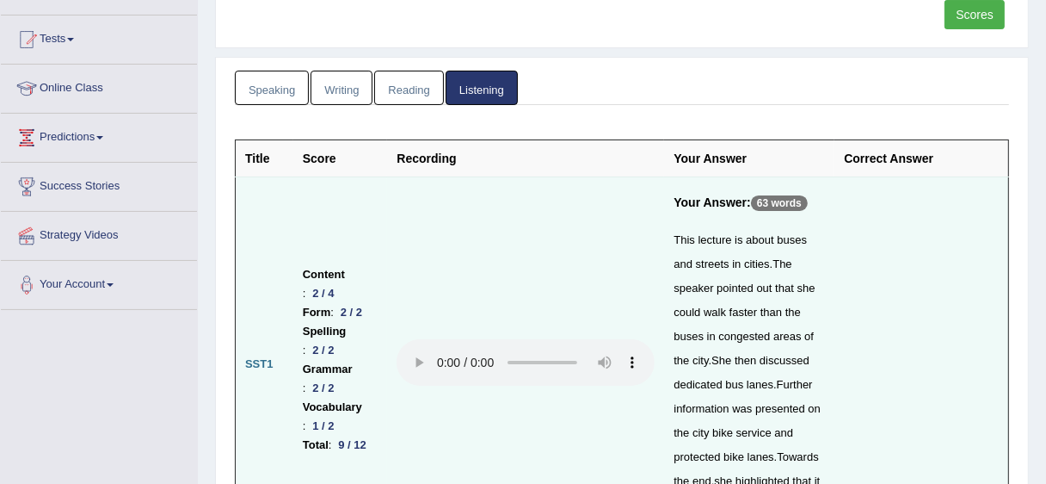
scroll to position [233, 0]
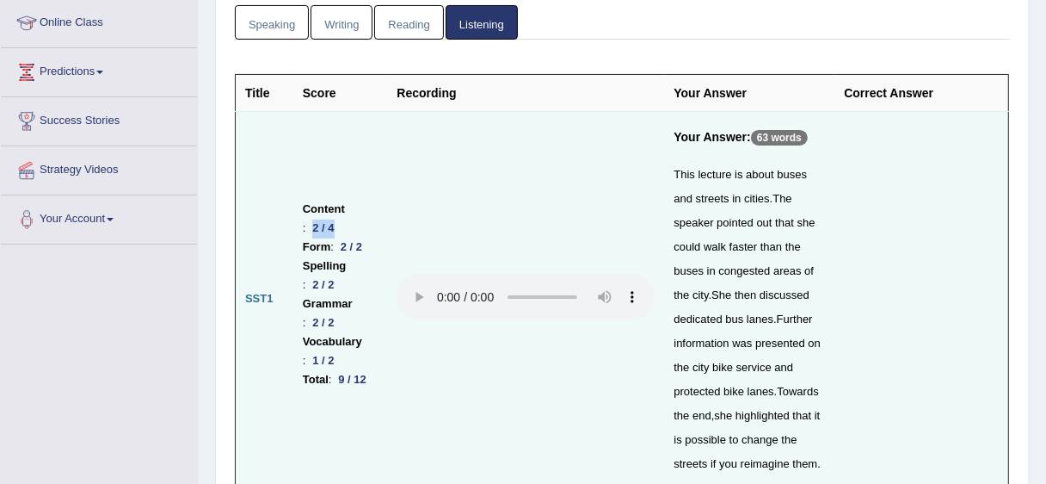
drag, startPoint x: 310, startPoint y: 216, endPoint x: 328, endPoint y: 216, distance: 18.1
click at [328, 219] on div "2 / 4" at bounding box center [322, 228] width 35 height 18
drag, startPoint x: 309, startPoint y: 196, endPoint x: 345, endPoint y: 202, distance: 36.6
click at [345, 202] on li "Content : 2 / 4" at bounding box center [341, 219] width 76 height 38
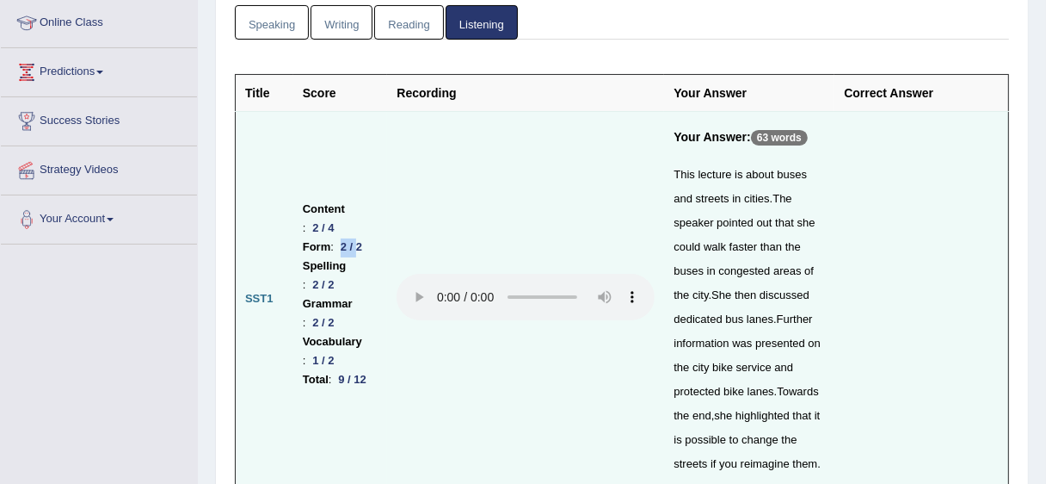
drag, startPoint x: 299, startPoint y: 231, endPoint x: 360, endPoint y: 236, distance: 60.4
click at [360, 236] on td "Content : 2 / 4 Form : 2 / 2 Spelling : 2 / 2 Grammar : 2 / 2 Vocabulary : 1 / …" at bounding box center [340, 299] width 95 height 374
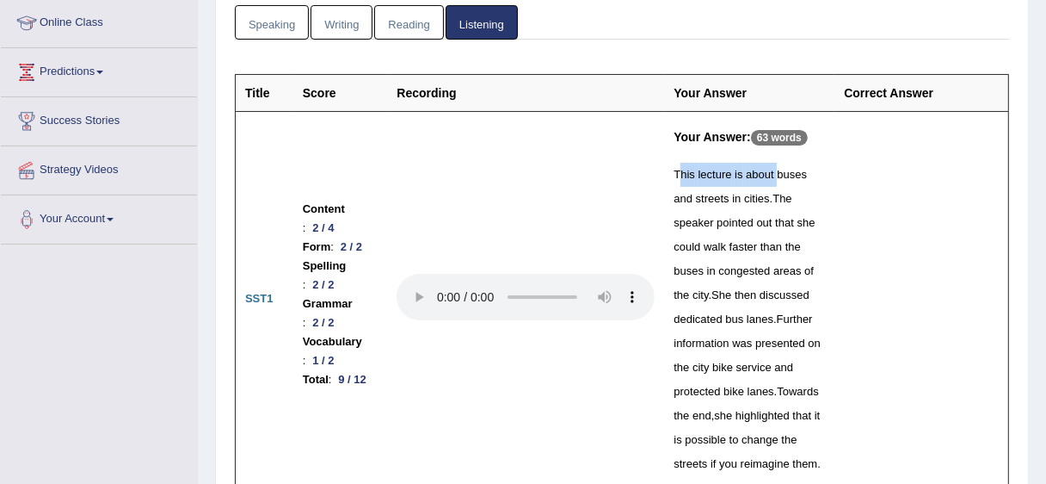
drag, startPoint x: 670, startPoint y: 173, endPoint x: 769, endPoint y: 176, distance: 99.0
click at [769, 176] on div "This lecture is about buses and streets in cities . The speaker pointed out tha…" at bounding box center [749, 319] width 151 height 313
click at [781, 207] on div "This lecture is about buses and streets in cities . The speaker pointed out tha…" at bounding box center [749, 319] width 151 height 313
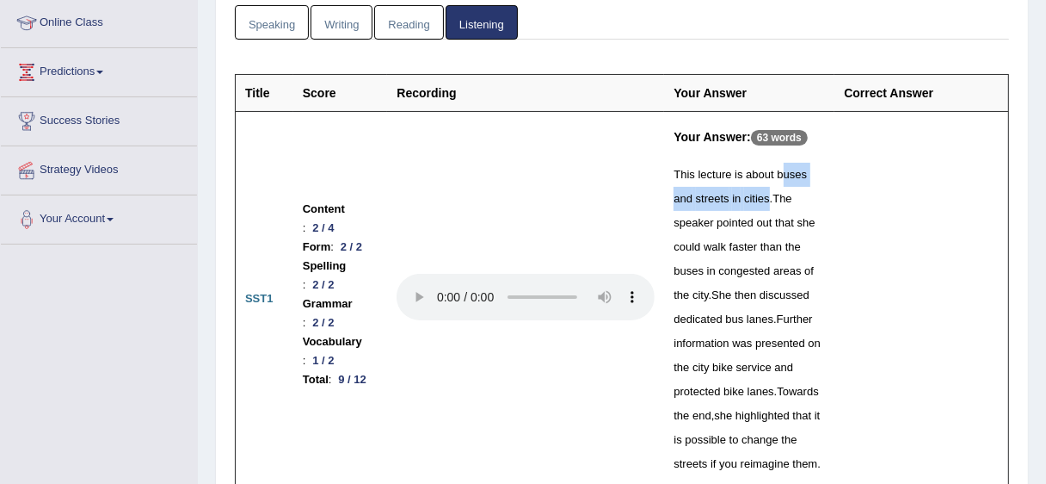
drag, startPoint x: 774, startPoint y: 167, endPoint x: 737, endPoint y: 190, distance: 43.0
click at [737, 190] on div "This lecture is about buses and streets in cities . The speaker pointed out tha…" at bounding box center [749, 319] width 151 height 313
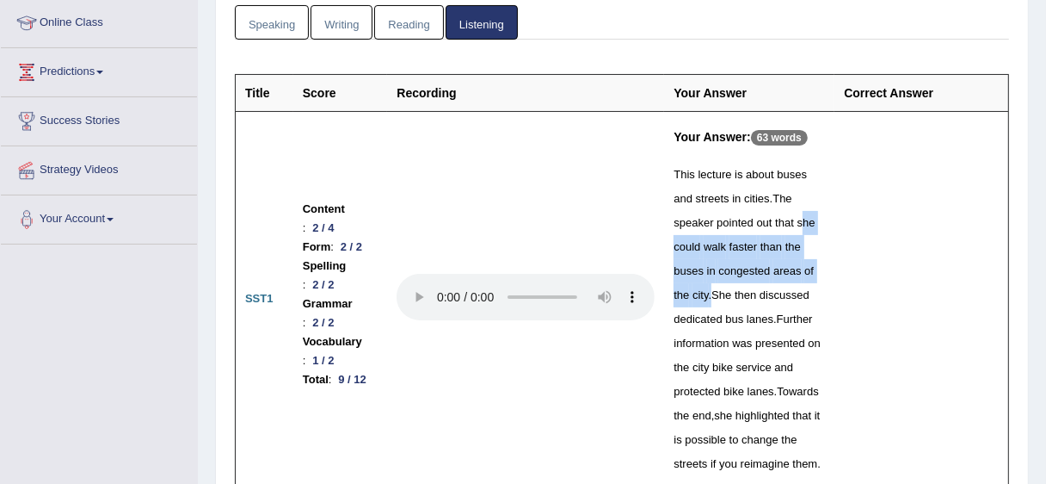
drag, startPoint x: 752, startPoint y: 219, endPoint x: 804, endPoint y: 265, distance: 68.9
click at [804, 265] on div "This lecture is about buses and streets in cities . The speaker pointed out tha…" at bounding box center [749, 319] width 151 height 313
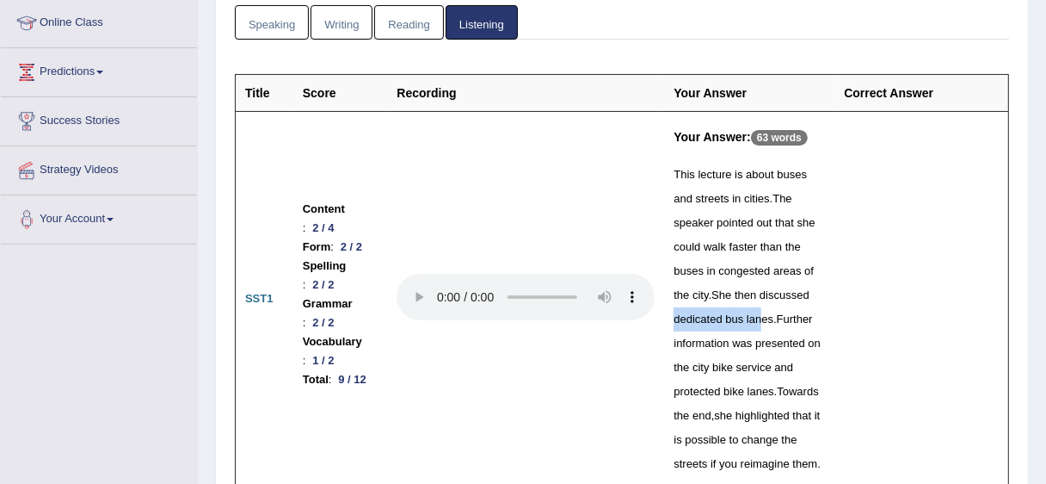
drag, startPoint x: 766, startPoint y: 295, endPoint x: 702, endPoint y: 315, distance: 66.7
click at [702, 315] on div "This lecture is about buses and streets in cities . The speaker pointed out tha…" at bounding box center [749, 319] width 151 height 313
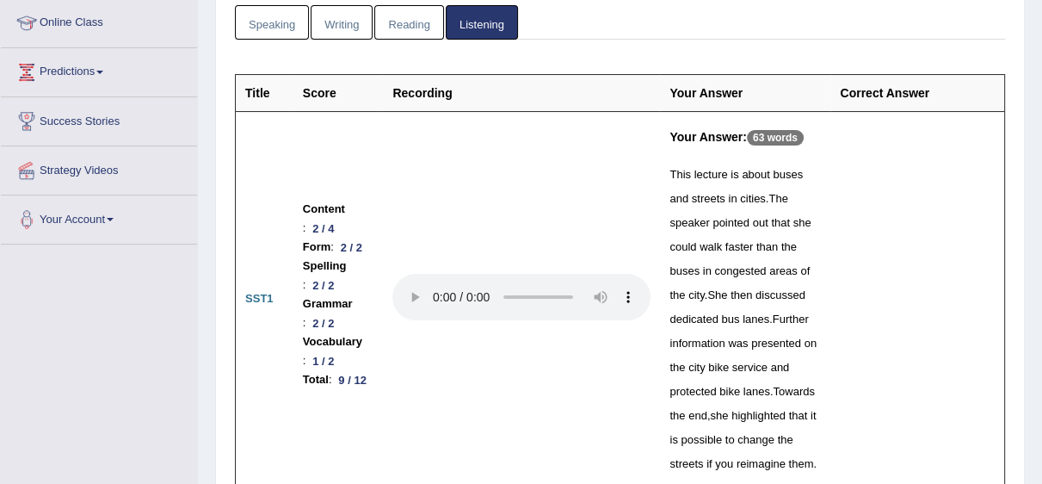
click at [604, 171] on td at bounding box center [521, 299] width 277 height 374
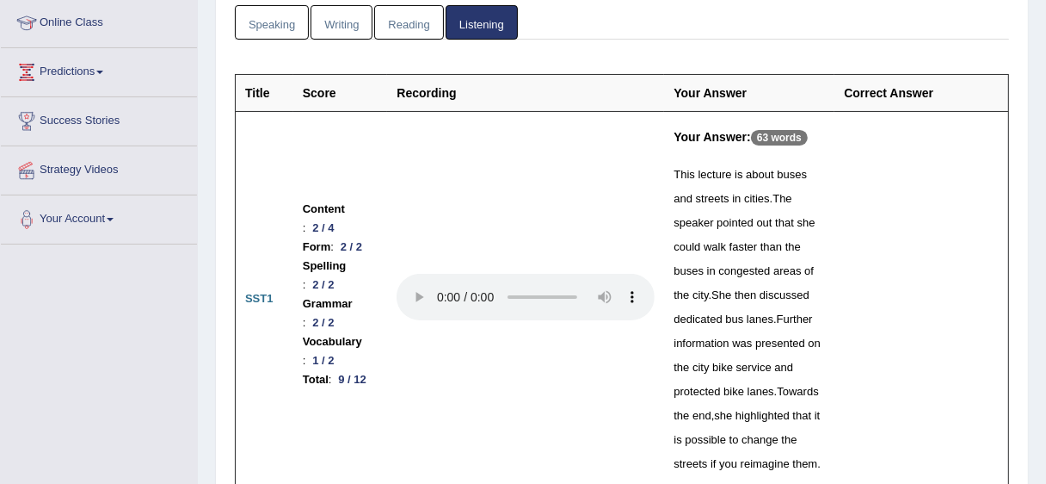
scroll to position [311, 0]
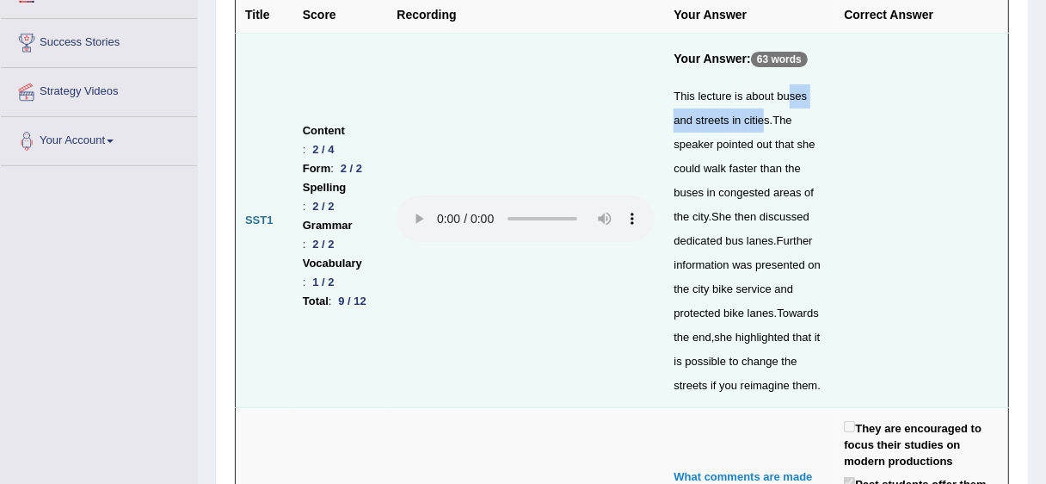
drag, startPoint x: 779, startPoint y: 87, endPoint x: 737, endPoint y: 115, distance: 50.8
click at [737, 115] on div "This lecture is about buses and streets in cities . The speaker pointed out tha…" at bounding box center [749, 240] width 151 height 313
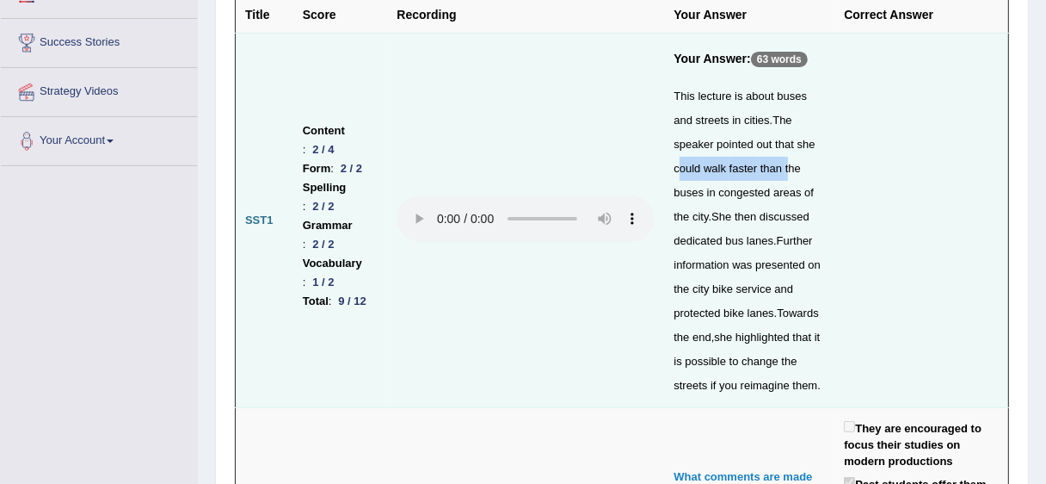
drag, startPoint x: 770, startPoint y: 145, endPoint x: 726, endPoint y: 176, distance: 54.2
click at [726, 176] on div "This lecture is about buses and streets in cities . The speaker pointed out tha…" at bounding box center [749, 240] width 151 height 313
drag, startPoint x: 799, startPoint y: 197, endPoint x: 757, endPoint y: 149, distance: 64.0
click at [757, 149] on div "This lecture is about buses and streets in cities . The speaker pointed out tha…" at bounding box center [749, 240] width 151 height 313
click at [805, 191] on span "of" at bounding box center [809, 192] width 9 height 13
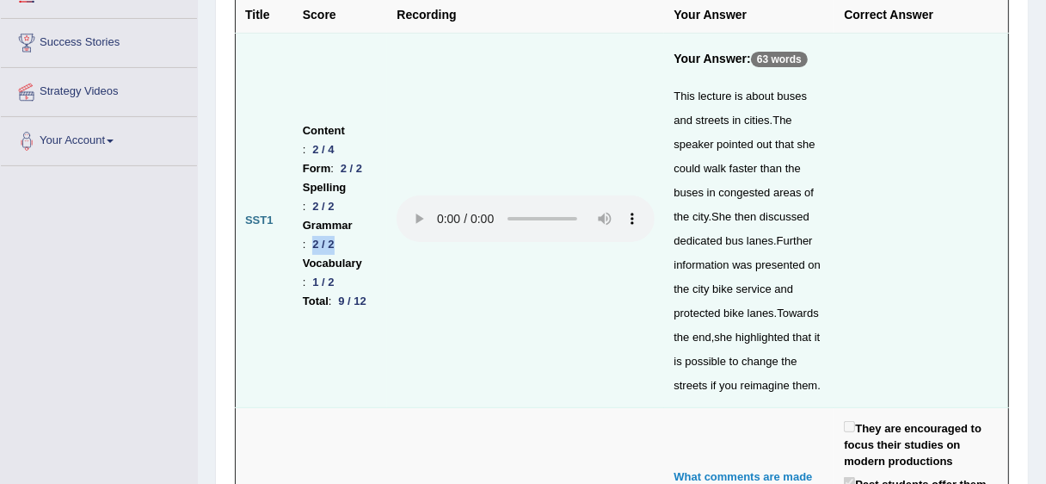
drag, startPoint x: 307, startPoint y: 230, endPoint x: 335, endPoint y: 233, distance: 27.7
click at [335, 236] on div "2 / 2" at bounding box center [322, 245] width 35 height 18
click at [336, 179] on b "Spelling" at bounding box center [325, 187] width 44 height 19
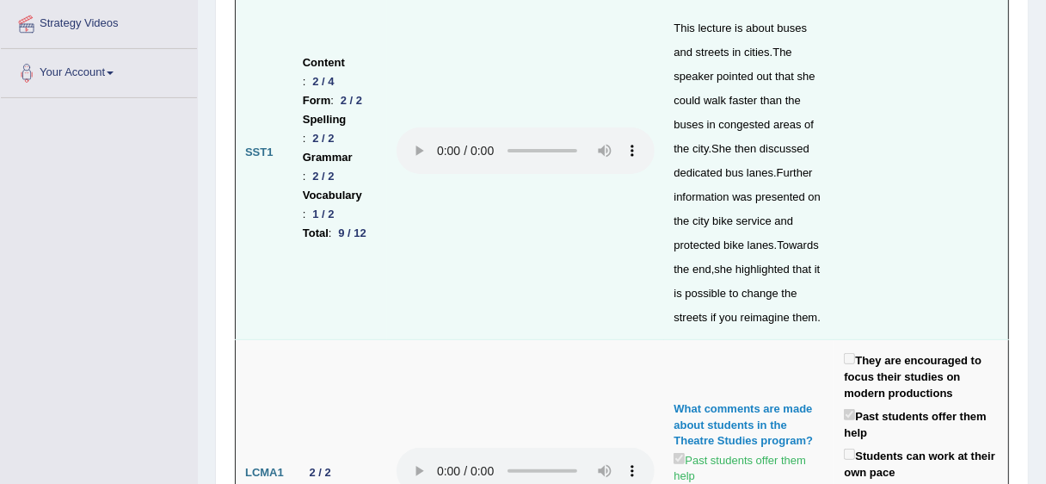
scroll to position [414, 0]
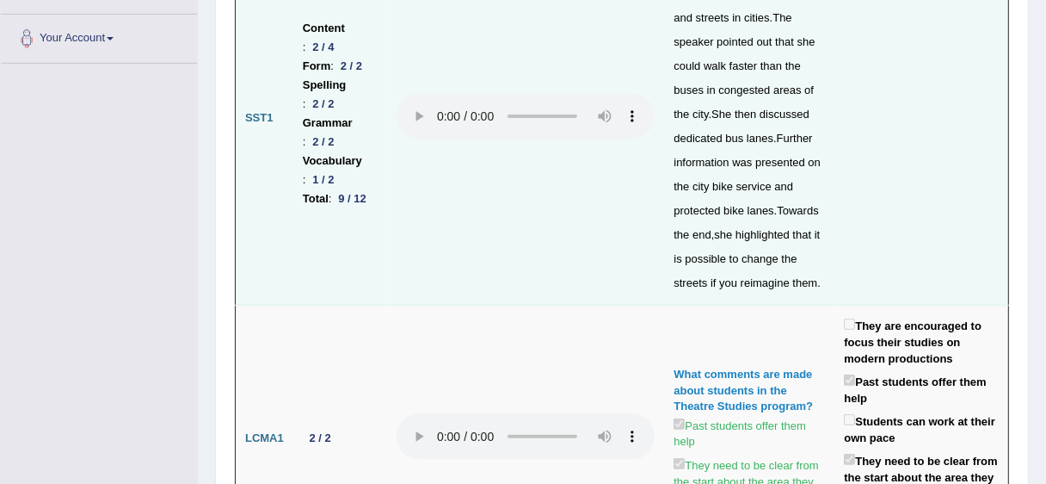
click at [797, 269] on div "This lecture is about buses and streets in cities . The speaker pointed out tha…" at bounding box center [749, 138] width 151 height 313
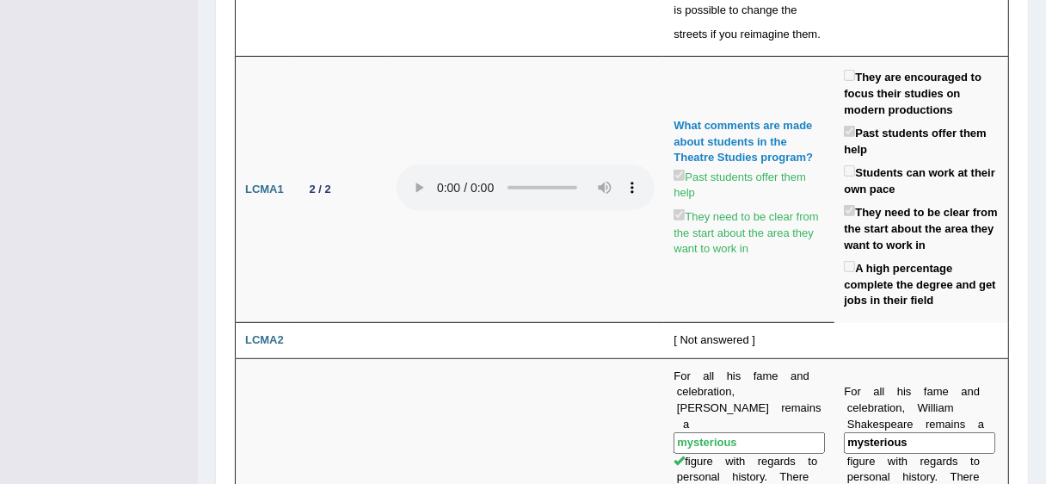
scroll to position [679, 0]
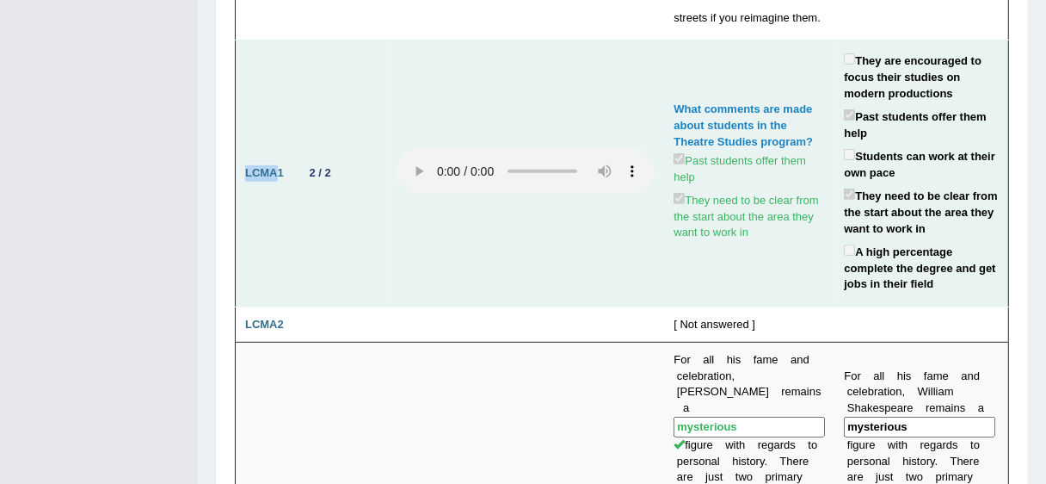
drag, startPoint x: 248, startPoint y: 167, endPoint x: 278, endPoint y: 167, distance: 30.1
click at [278, 167] on b "LCMA1" at bounding box center [264, 172] width 39 height 13
click at [287, 188] on td "LCMA1" at bounding box center [265, 173] width 58 height 266
drag, startPoint x: 254, startPoint y: 175, endPoint x: 272, endPoint y: 174, distance: 18.1
click at [272, 174] on b "LCMA1" at bounding box center [264, 172] width 39 height 13
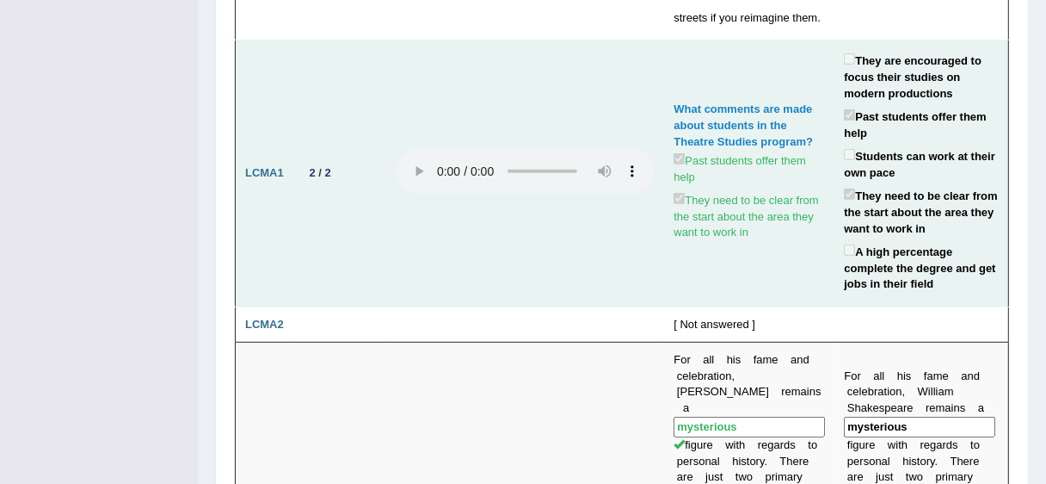
click at [285, 178] on td "LCMA1" at bounding box center [265, 173] width 58 height 266
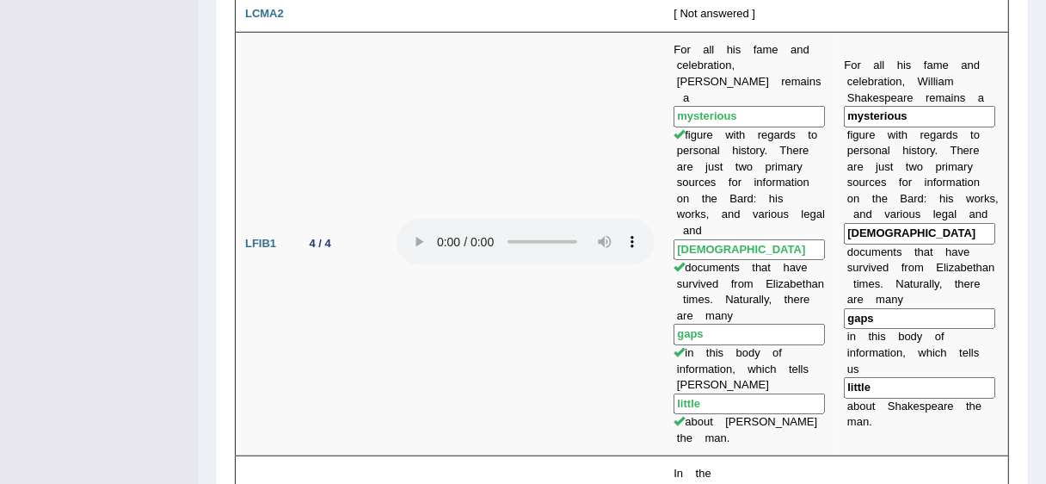
scroll to position [956, 0]
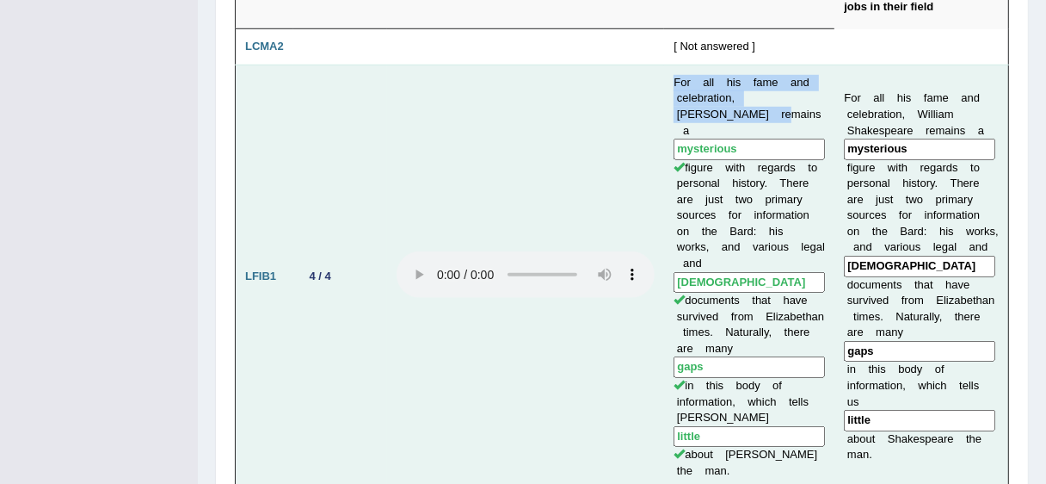
drag, startPoint x: 666, startPoint y: 79, endPoint x: 716, endPoint y: 108, distance: 57.4
click at [716, 106] on td "For all his fame and celebration, William Shakespeare remains a mysterious figu…" at bounding box center [749, 277] width 170 height 424
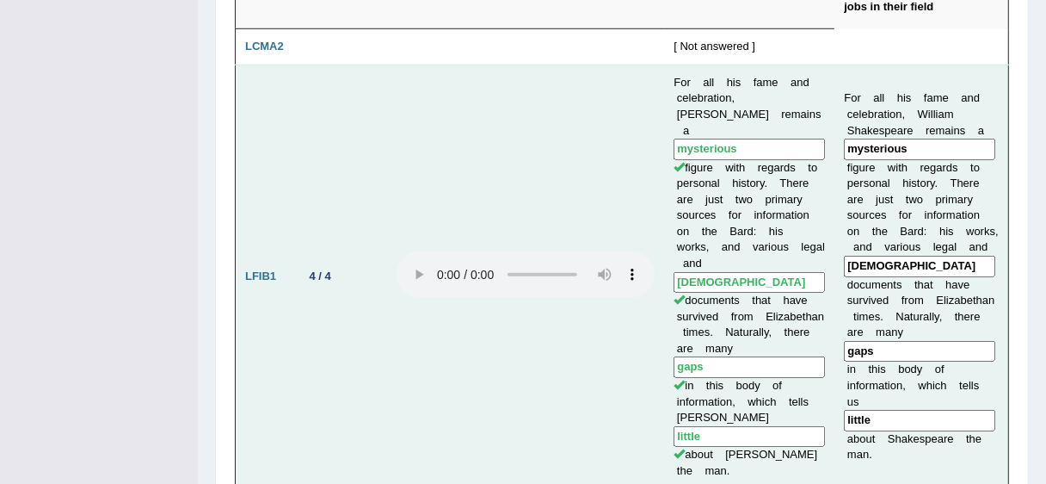
click at [713, 144] on td "For all his fame and celebration, William Shakespeare remains a mysterious figu…" at bounding box center [749, 277] width 170 height 424
drag, startPoint x: 707, startPoint y: 316, endPoint x: 673, endPoint y: 311, distance: 34.8
click at [673, 311] on td "For all his fame and celebration, William Shakespeare remains a mysterious figu…" at bounding box center [749, 277] width 170 height 424
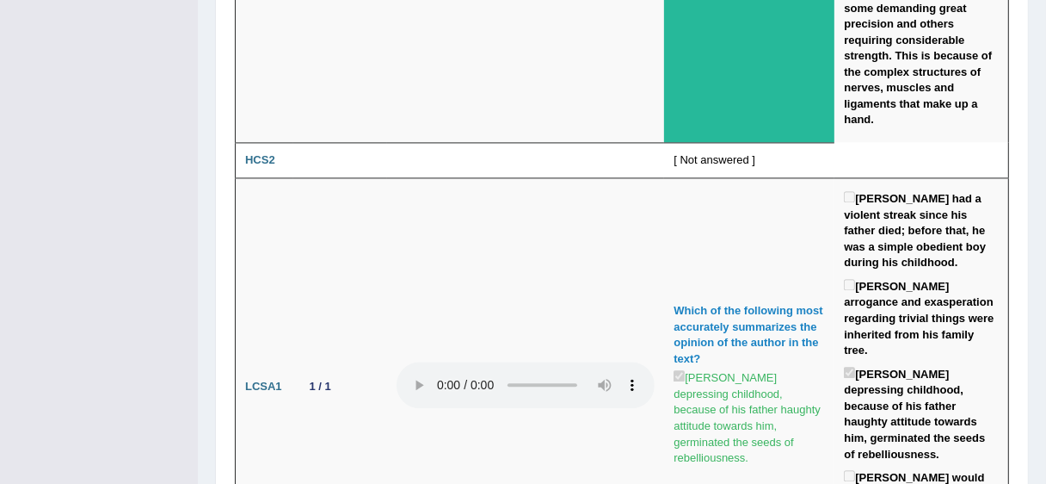
scroll to position [2761, 0]
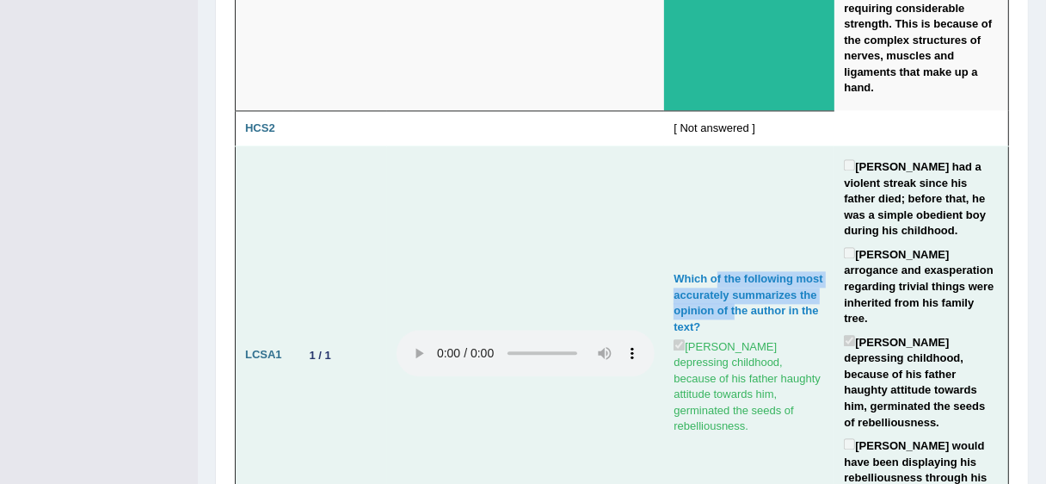
drag, startPoint x: 706, startPoint y: 163, endPoint x: 727, endPoint y: 188, distance: 33.1
click at [727, 271] on div "Which of the following most accurately summarizes the opinion of the author in …" at bounding box center [749, 303] width 151 height 64
drag, startPoint x: 688, startPoint y: 211, endPoint x: 676, endPoint y: 168, distance: 44.7
click at [676, 271] on div "Which of the following most accurately summarizes the opinion of the author in …" at bounding box center [749, 303] width 151 height 64
click at [868, 156] on label "Hitler had a violent streak since his father died; before that, he was a simple…" at bounding box center [921, 197] width 155 height 83
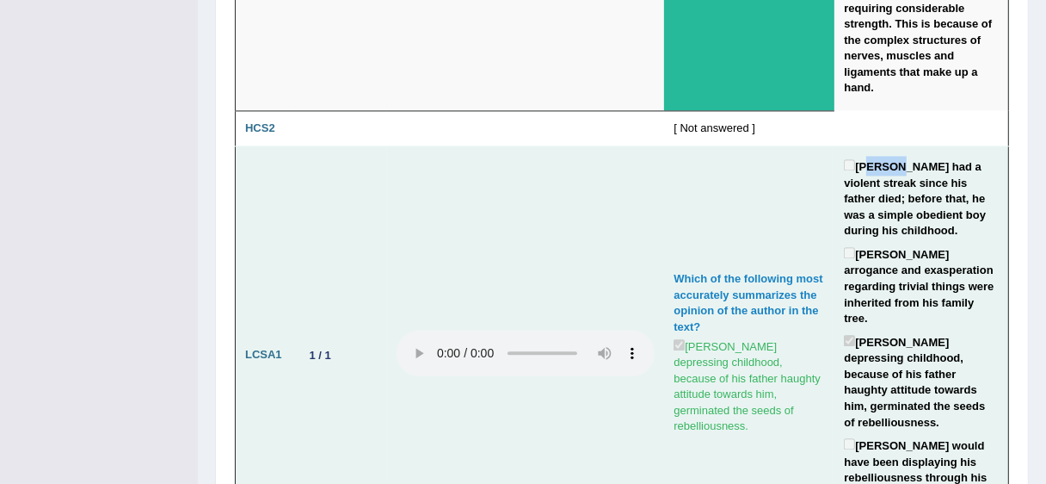
drag, startPoint x: 864, startPoint y: 59, endPoint x: 895, endPoint y: 96, distance: 48.3
click at [887, 156] on label "Hitler had a violent streak since his father died; before that, he was a simple…" at bounding box center [921, 197] width 155 height 83
drag, startPoint x: 868, startPoint y: 156, endPoint x: 902, endPoint y: 175, distance: 38.5
click at [904, 244] on label "Hitler arrogance and exasperation regarding trivial things were inherited from …" at bounding box center [921, 285] width 155 height 83
click at [885, 331] on label "Hitler depressing childhood, because of his father haughty attitude towards him…" at bounding box center [921, 380] width 155 height 99
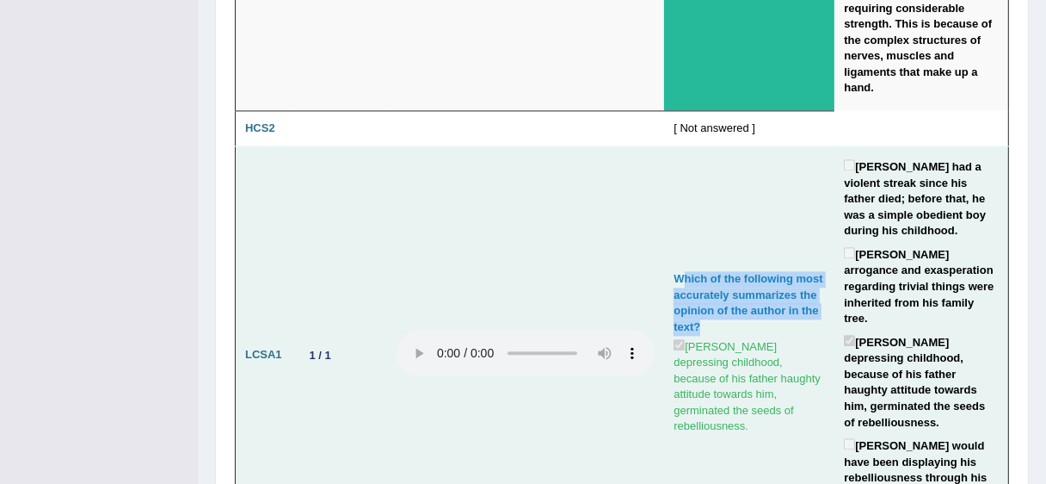
drag, startPoint x: 686, startPoint y: 194, endPoint x: 676, endPoint y: 162, distance: 34.0
click at [676, 271] on div "Which of the following most accurately summarizes the opinion of the author in …" at bounding box center [749, 303] width 151 height 64
click at [742, 271] on div "Which of the following most accurately summarizes the opinion of the author in …" at bounding box center [749, 303] width 151 height 64
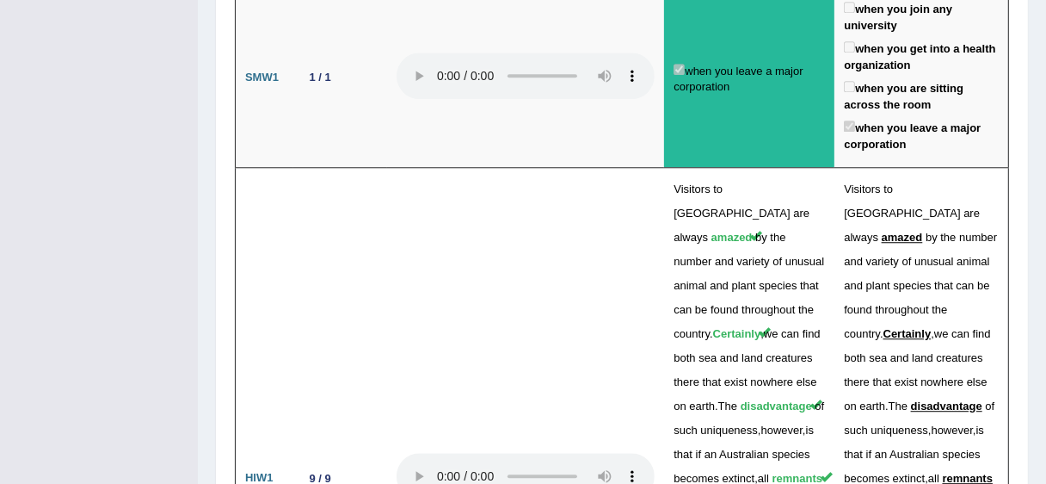
scroll to position [3388, 0]
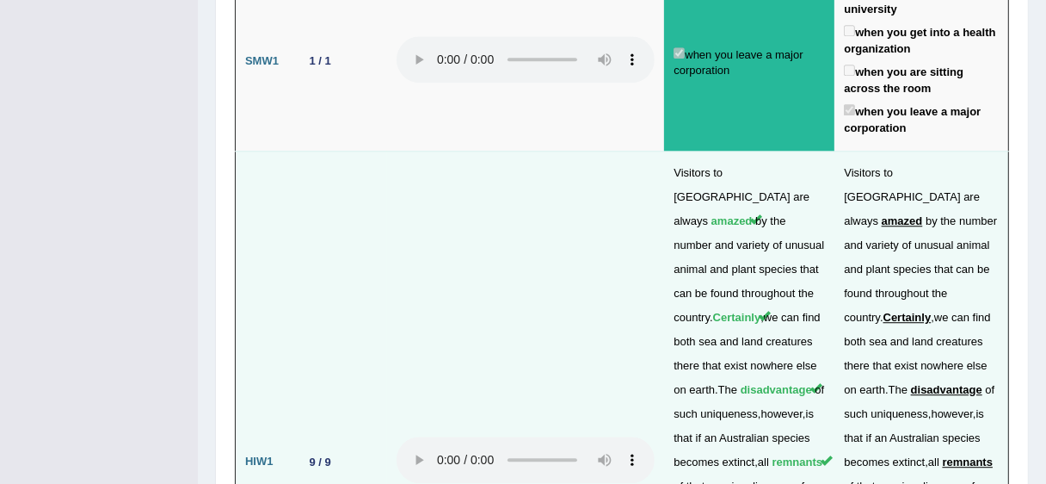
click at [712, 214] on span "amazed" at bounding box center [732, 220] width 41 height 13
click at [786, 238] on span "unusual" at bounding box center [806, 244] width 40 height 13
drag, startPoint x: 249, startPoint y: 285, endPoint x: 268, endPoint y: 285, distance: 19.8
click at [268, 454] on b "HIW1" at bounding box center [259, 460] width 28 height 13
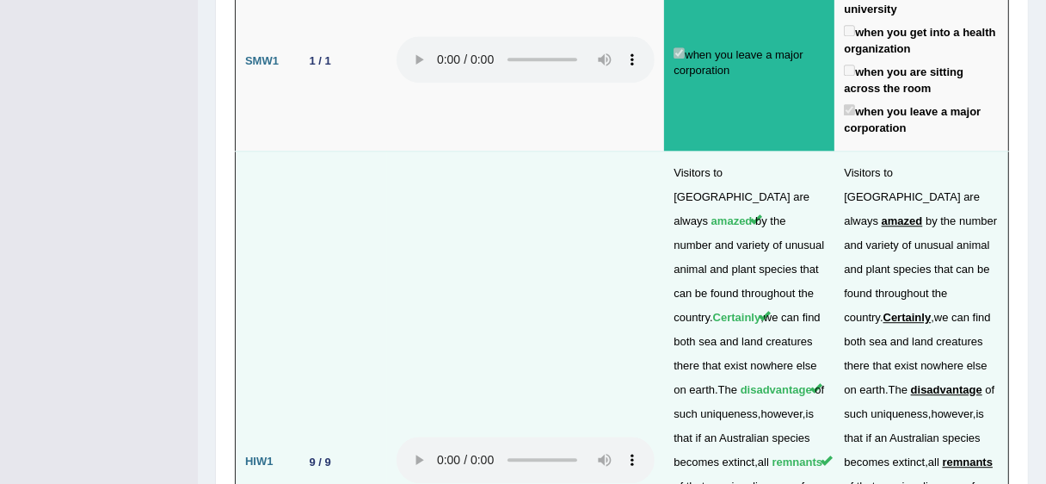
click at [681, 166] on span "Visitors" at bounding box center [692, 172] width 36 height 13
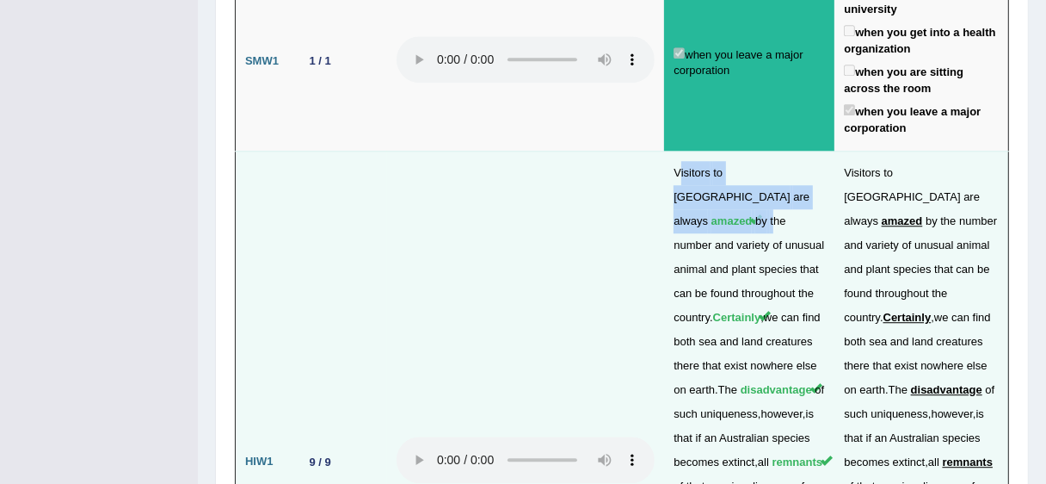
drag, startPoint x: 672, startPoint y: 16, endPoint x: 730, endPoint y: 41, distance: 62.8
click at [730, 151] on td "Visitors to Australia are always amazed by the number and variety of unusual an…" at bounding box center [749, 462] width 170 height 622
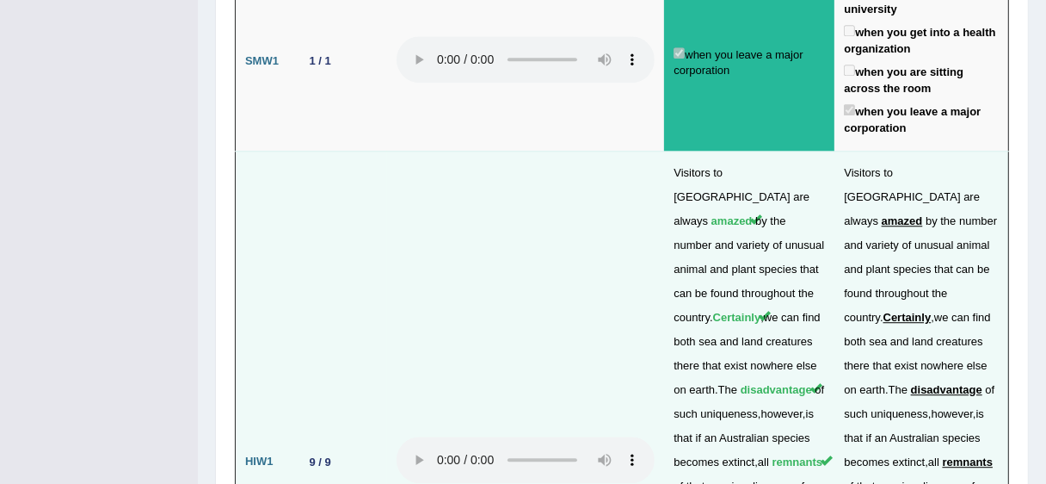
click at [716, 151] on td "Visitors to Australia are always amazed by the number and variety of unusual an…" at bounding box center [749, 462] width 170 height 622
click at [712, 214] on span "amazed" at bounding box center [732, 220] width 41 height 13
click at [708, 214] on span "always" at bounding box center [691, 220] width 34 height 13
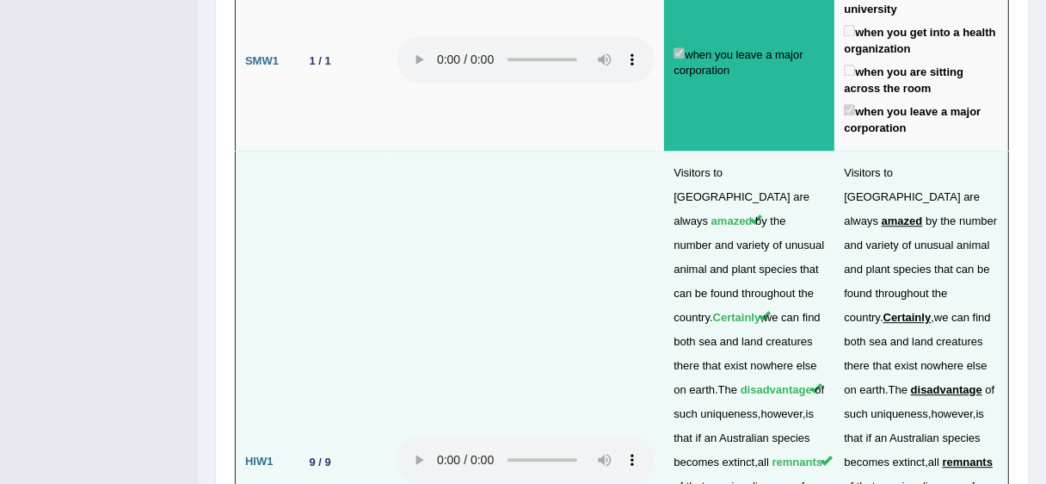
click at [713, 311] on span "Certainly" at bounding box center [737, 317] width 48 height 13
click at [781, 311] on span "can" at bounding box center [790, 317] width 18 height 13
click at [773, 455] on span "remnants" at bounding box center [798, 461] width 51 height 13
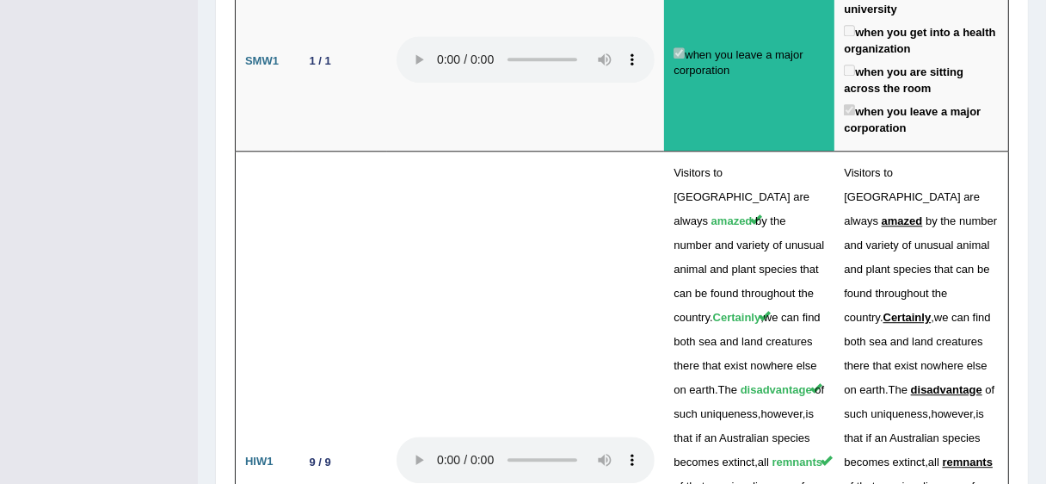
scroll to position [3303, 0]
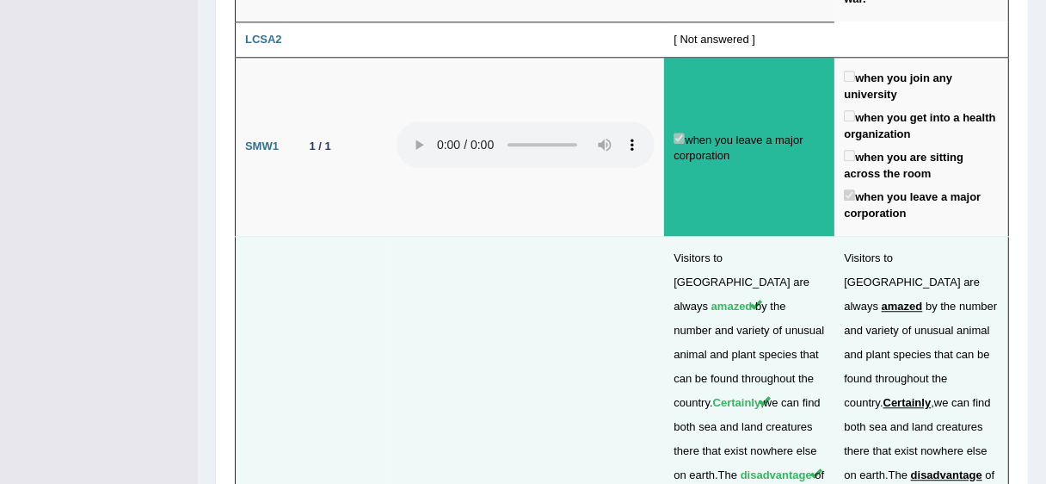
click at [712, 299] on span "amazed" at bounding box center [732, 305] width 41 height 13
drag, startPoint x: 781, startPoint y: 157, endPoint x: 734, endPoint y: 162, distance: 47.5
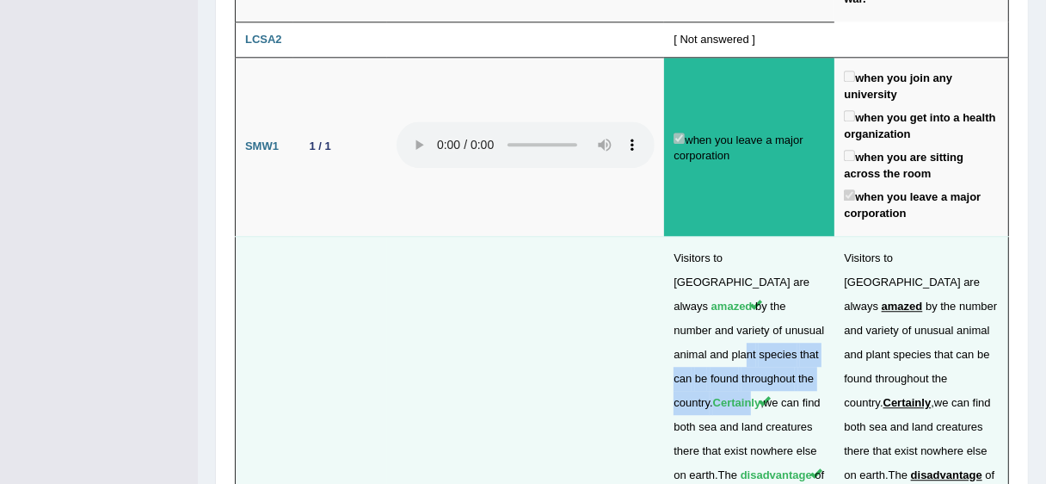
drag, startPoint x: 681, startPoint y: 180, endPoint x: 704, endPoint y: 215, distance: 41.8
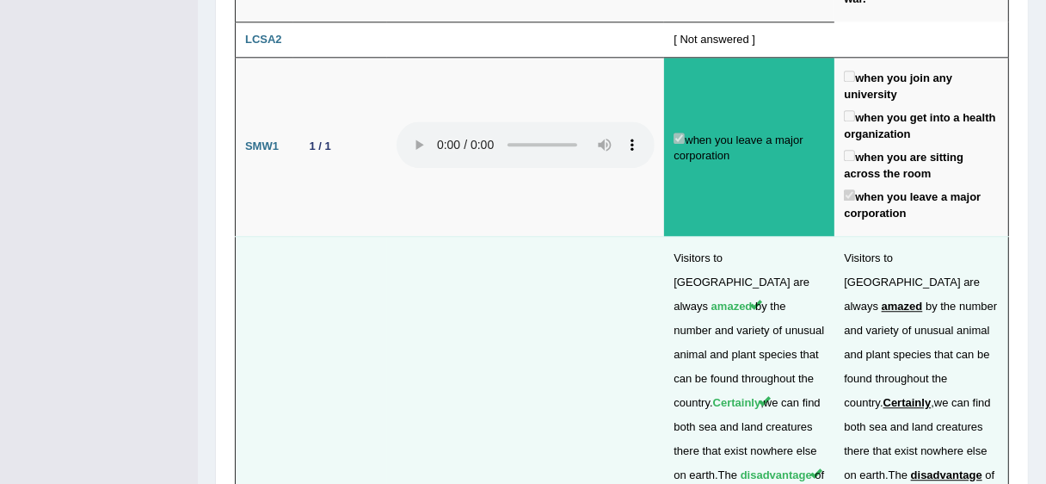
click at [713, 396] on span "Certainly" at bounding box center [737, 402] width 48 height 13
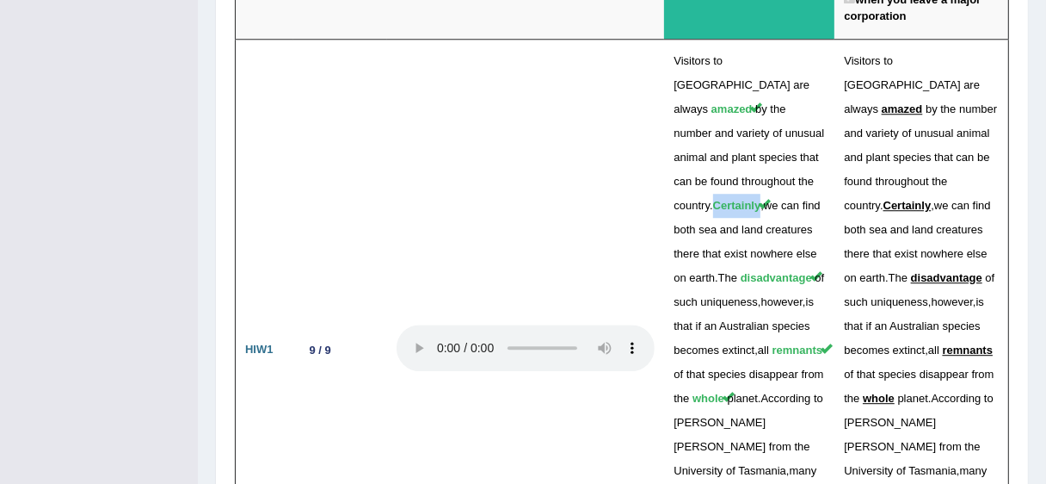
scroll to position [3517, 0]
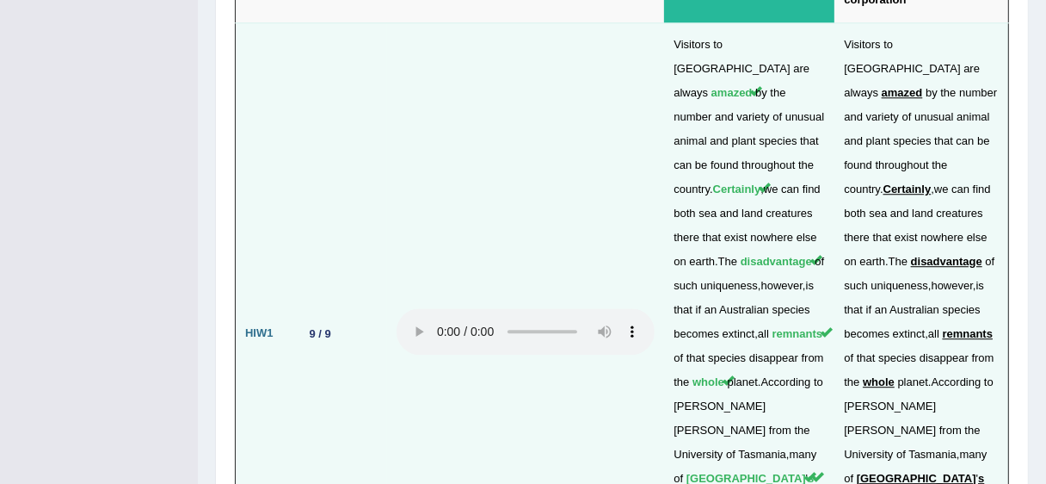
click at [682, 195] on td "Visitors to Australia are always amazed by the number and variety of unusual an…" at bounding box center [749, 333] width 170 height 622
click at [697, 311] on td "Visitors to Australia are always amazed by the number and variety of unusual an…" at bounding box center [749, 333] width 170 height 622
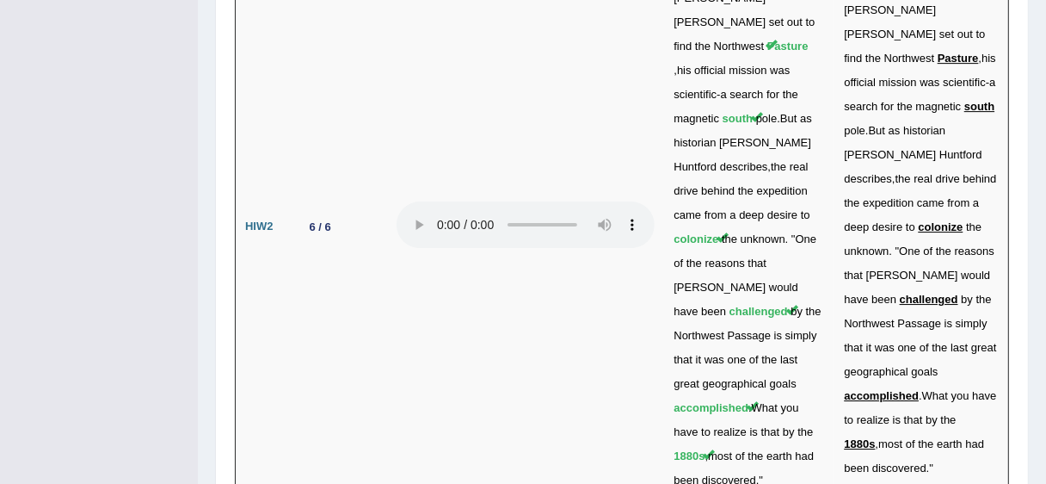
scroll to position [4270, 0]
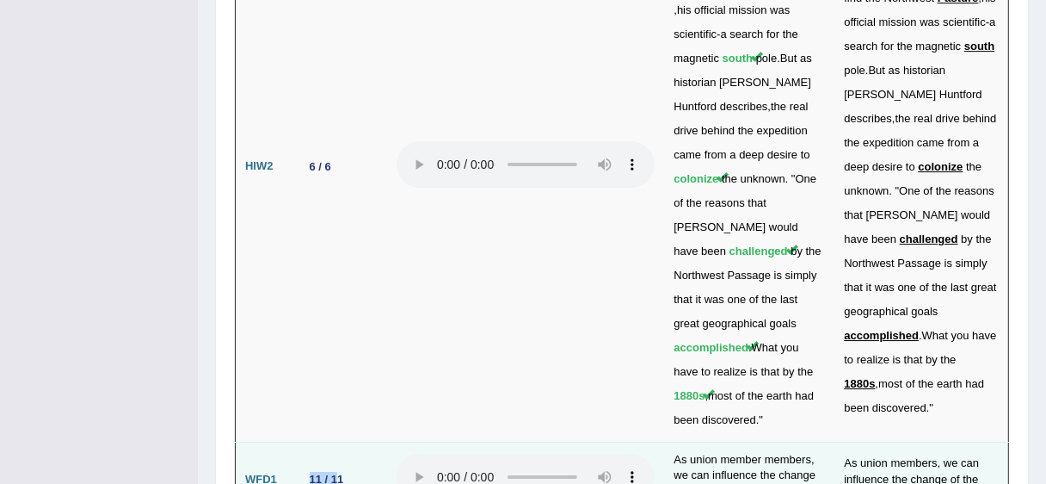
drag, startPoint x: 306, startPoint y: 203, endPoint x: 368, endPoint y: 204, distance: 62.0
click at [340, 470] on div "11 / 11" at bounding box center [326, 479] width 47 height 18
drag, startPoint x: 842, startPoint y: 181, endPoint x: 901, endPoint y: 226, distance: 74.2
click at [901, 441] on td "As union members, we can influence the change of the university." at bounding box center [922, 479] width 174 height 76
click at [902, 441] on td "As union members, we can influence the change of the university." at bounding box center [922, 479] width 174 height 76
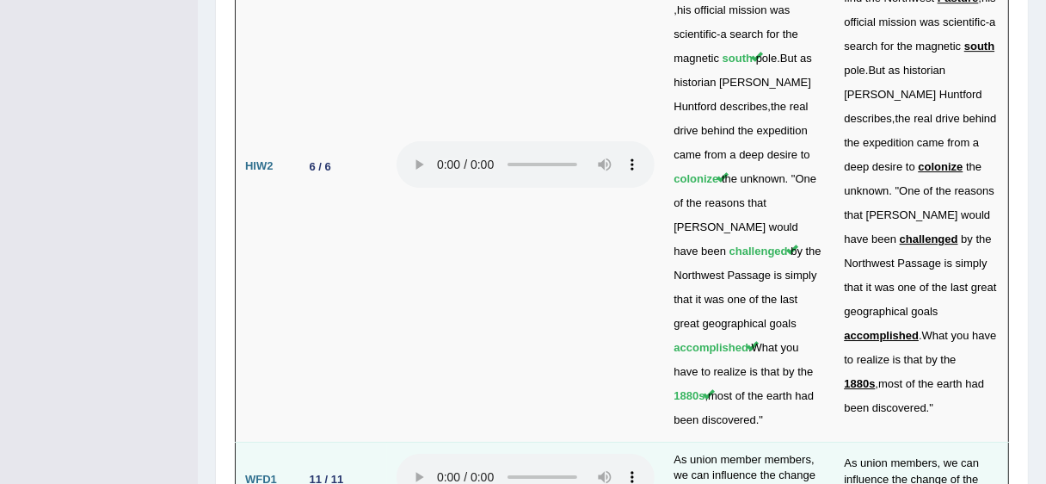
click at [920, 441] on td "As union members, we can influence the change of the university." at bounding box center [922, 479] width 174 height 76
drag, startPoint x: 673, startPoint y: 184, endPoint x: 796, endPoint y: 183, distance: 123.0
click at [796, 441] on td "As union member members, we can influence the change of the university. 12 words" at bounding box center [749, 479] width 170 height 76
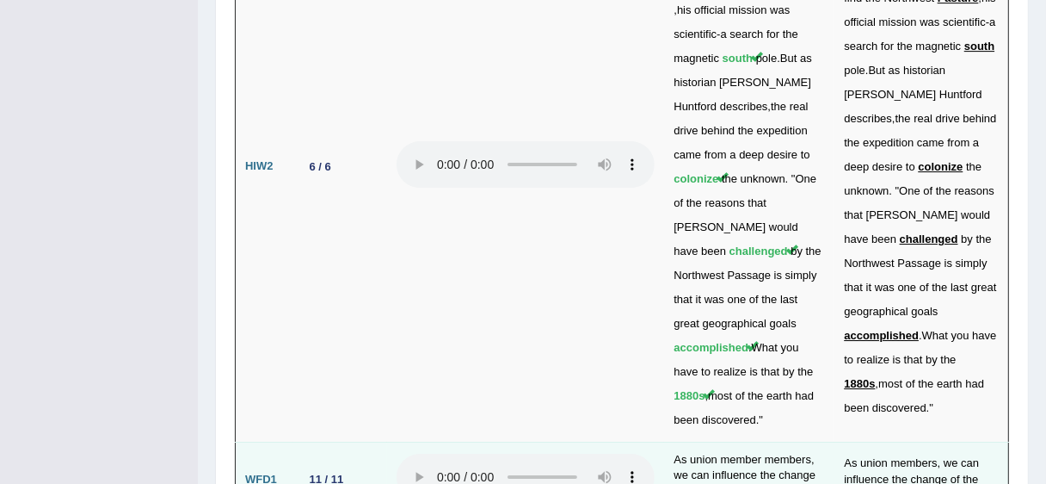
click at [759, 483] on p "12 words" at bounding box center [787, 491] width 57 height 15
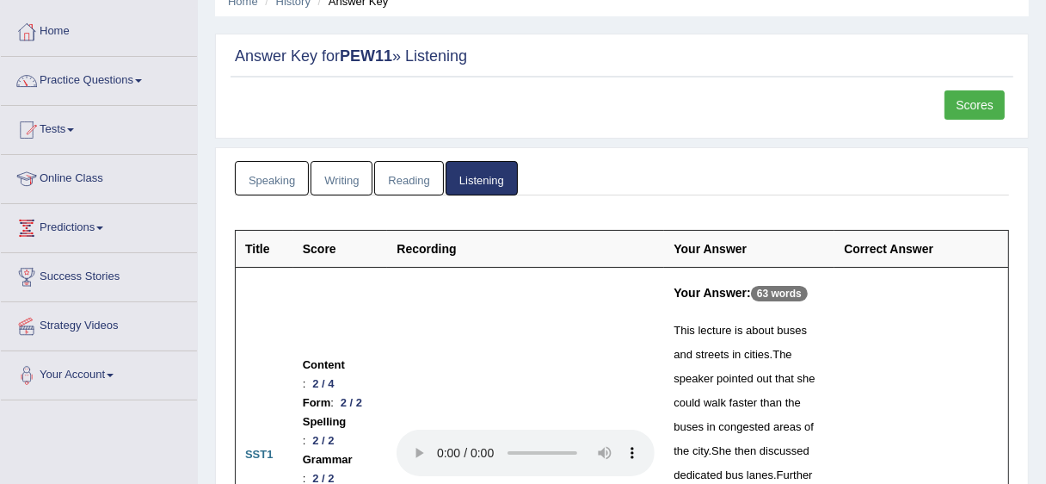
scroll to position [0, 0]
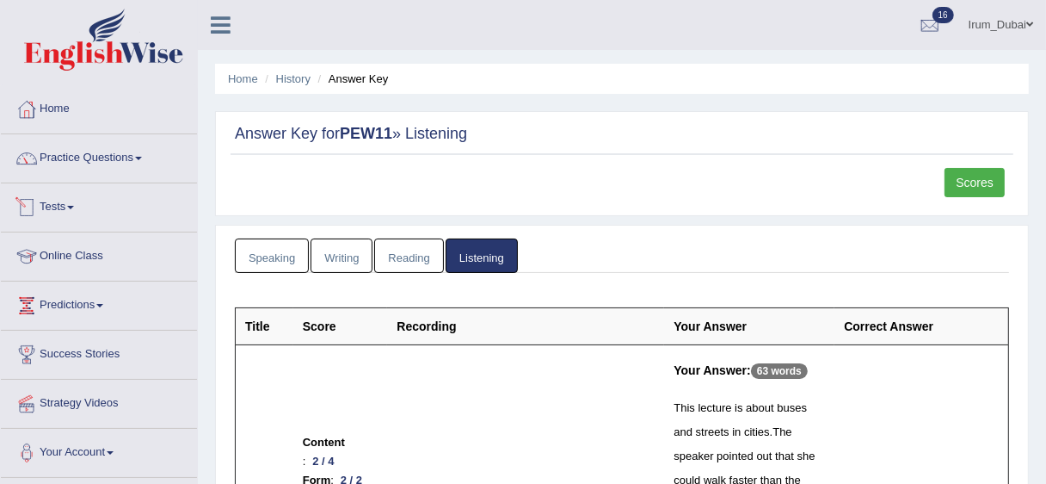
click at [157, 190] on link "Tests" at bounding box center [99, 204] width 196 height 43
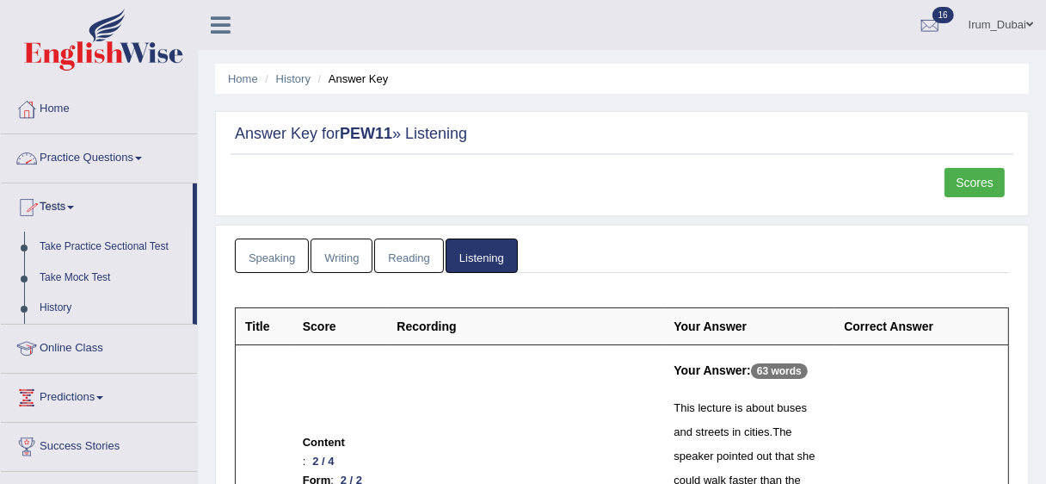
click at [134, 151] on link "Practice Questions" at bounding box center [99, 155] width 196 height 43
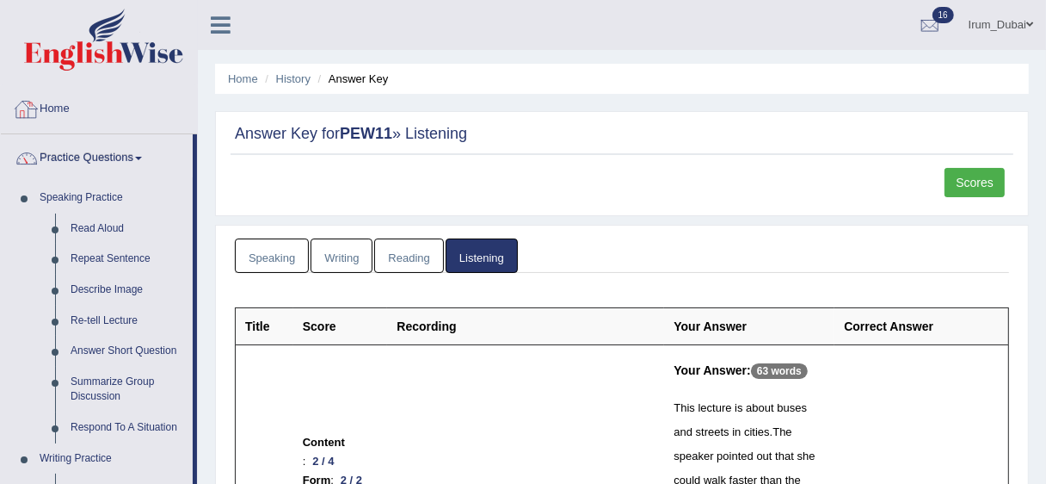
click at [82, 117] on link "Home" at bounding box center [99, 106] width 196 height 43
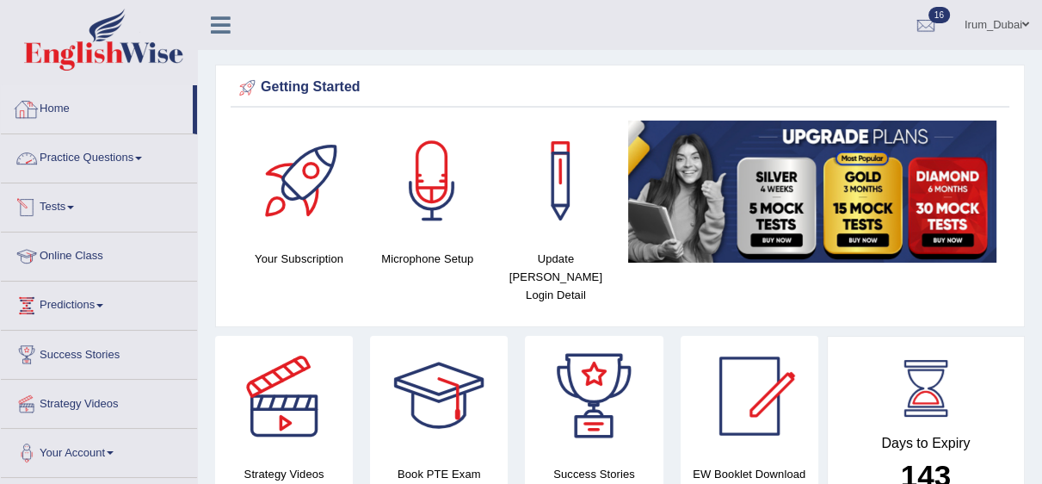
click at [129, 114] on link "Home" at bounding box center [97, 106] width 192 height 43
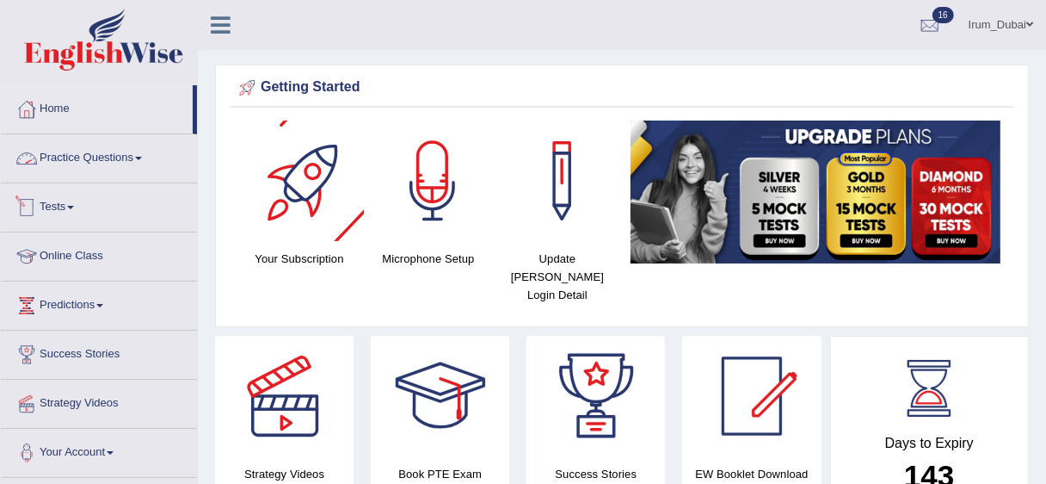
click at [99, 139] on link "Practice Questions" at bounding box center [99, 155] width 196 height 43
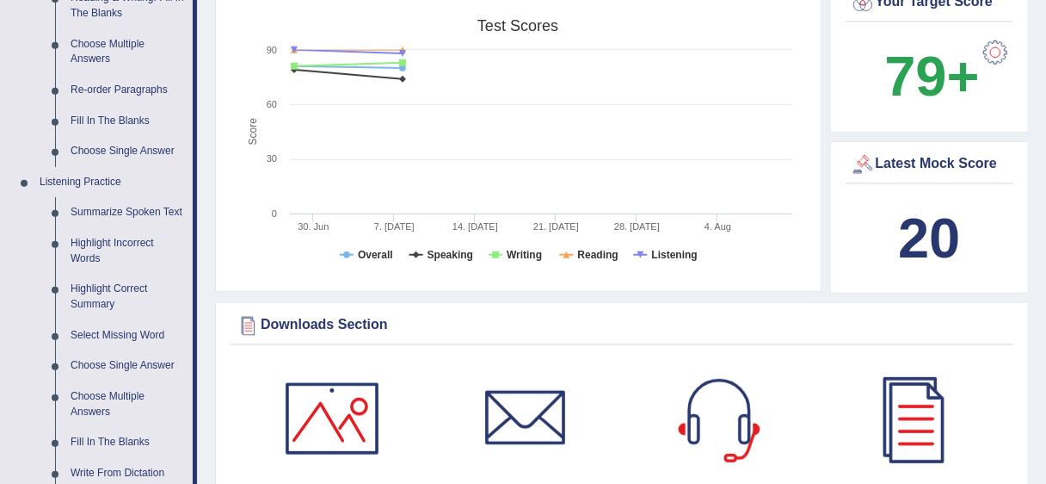
scroll to position [624, 0]
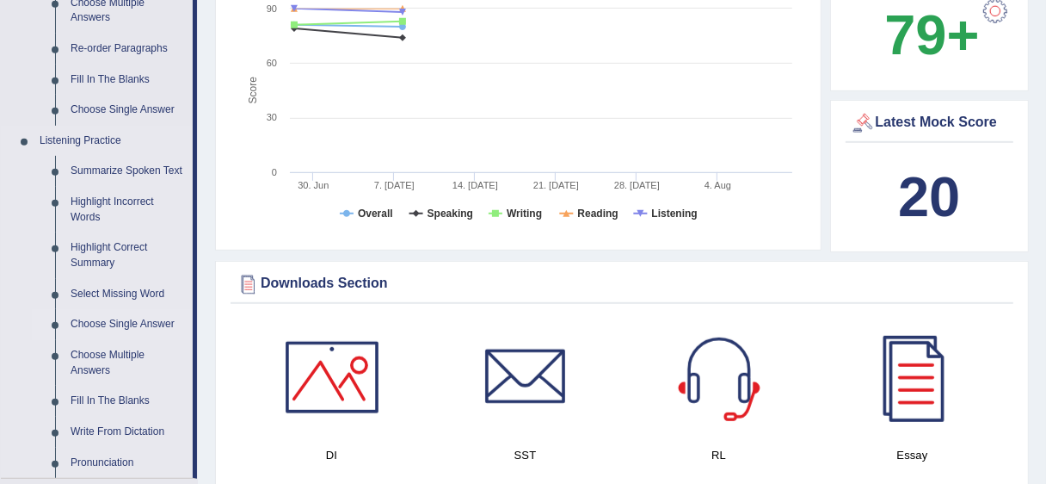
click at [162, 309] on link "Choose Single Answer" at bounding box center [128, 324] width 130 height 31
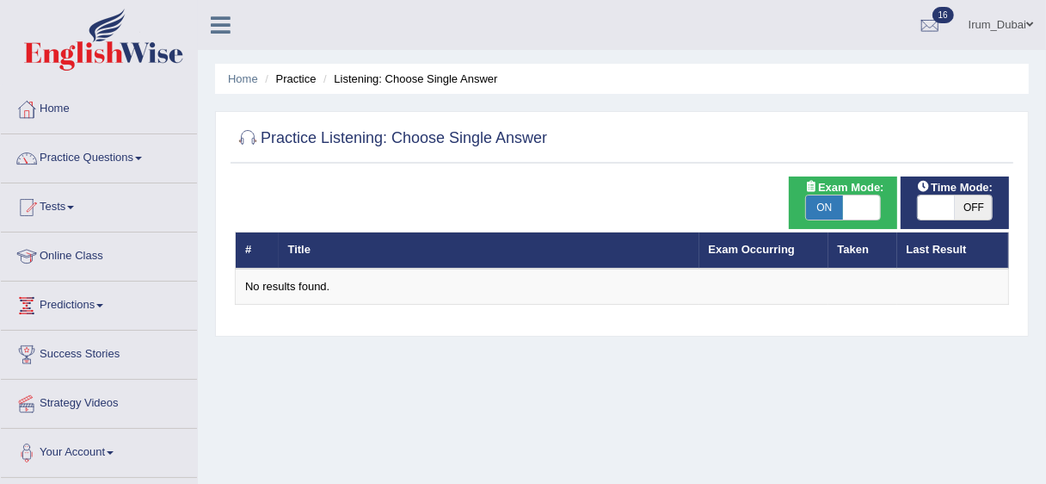
click at [162, 295] on link "Predictions" at bounding box center [99, 302] width 196 height 43
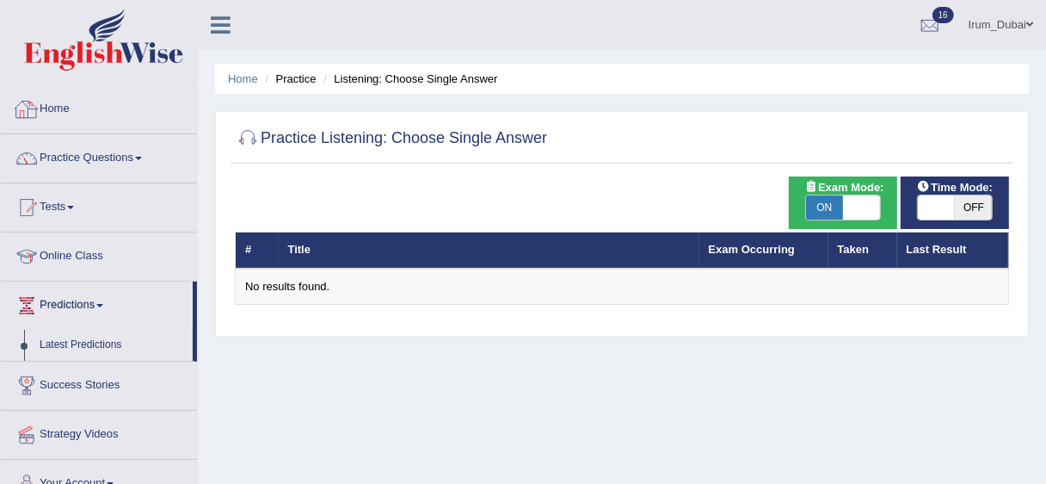
click at [78, 95] on link "Home" at bounding box center [99, 106] width 196 height 43
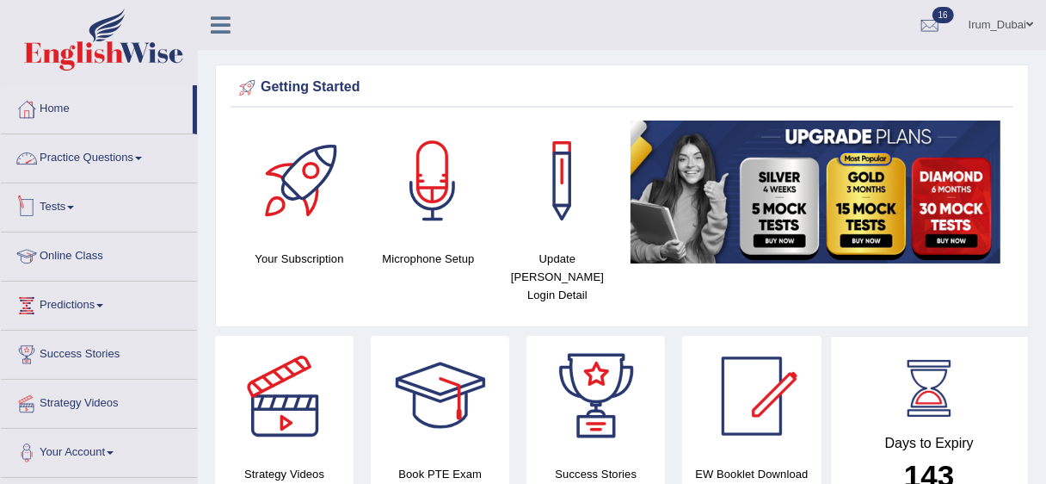
click at [154, 157] on link "Practice Questions" at bounding box center [99, 155] width 196 height 43
